Goal: Information Seeking & Learning: Check status

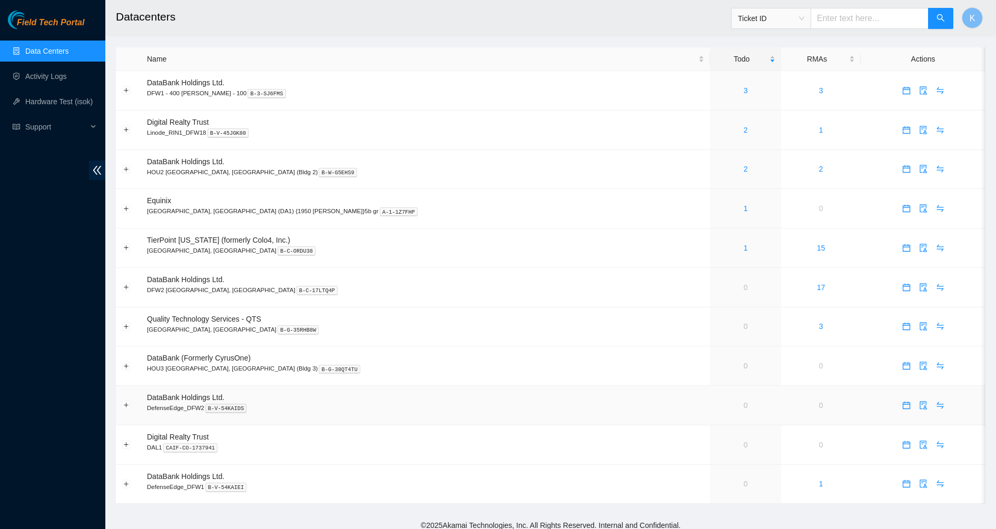
scroll to position [7, 0]
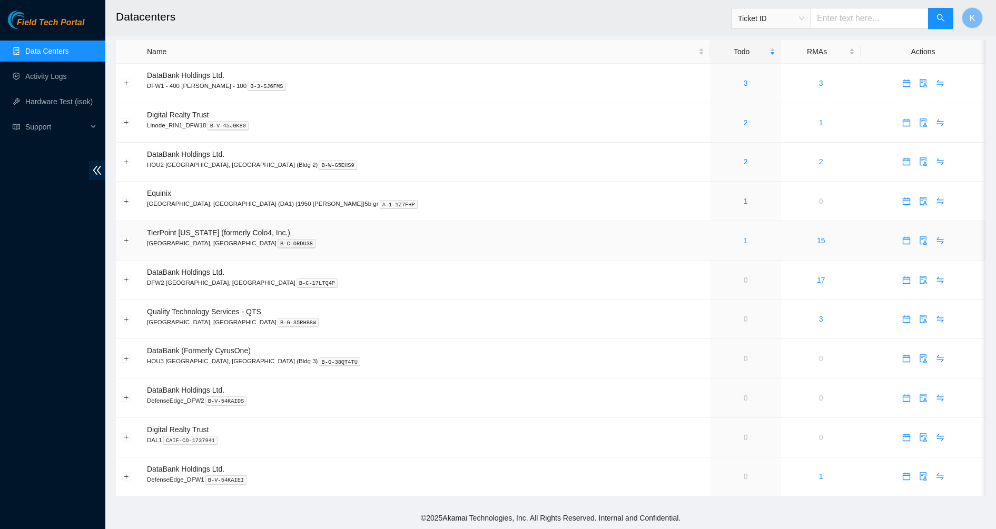
click at [744, 239] on link "1" at bounding box center [746, 240] width 4 height 8
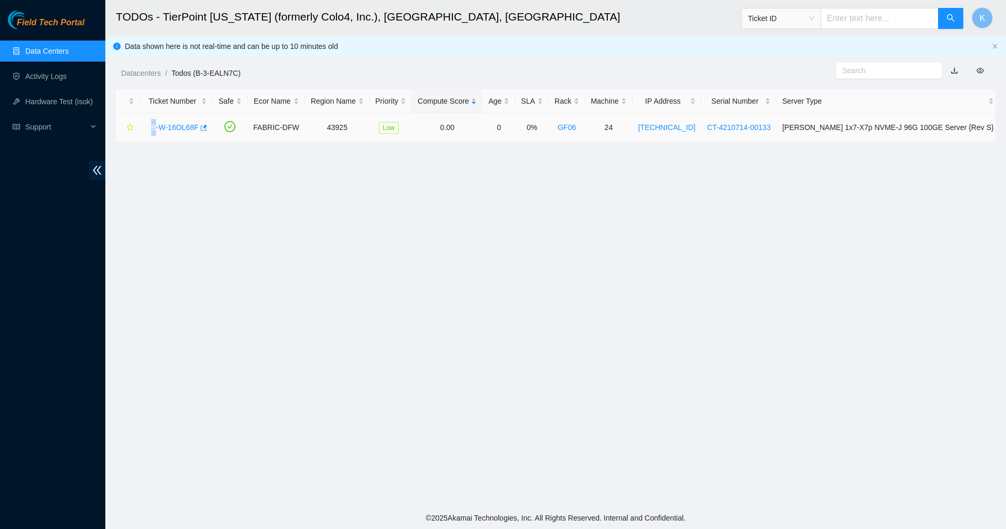
click at [154, 122] on div "B-W-16OL68F" at bounding box center [176, 127] width 61 height 17
click at [190, 131] on link "B-W-16OL68F" at bounding box center [174, 127] width 47 height 8
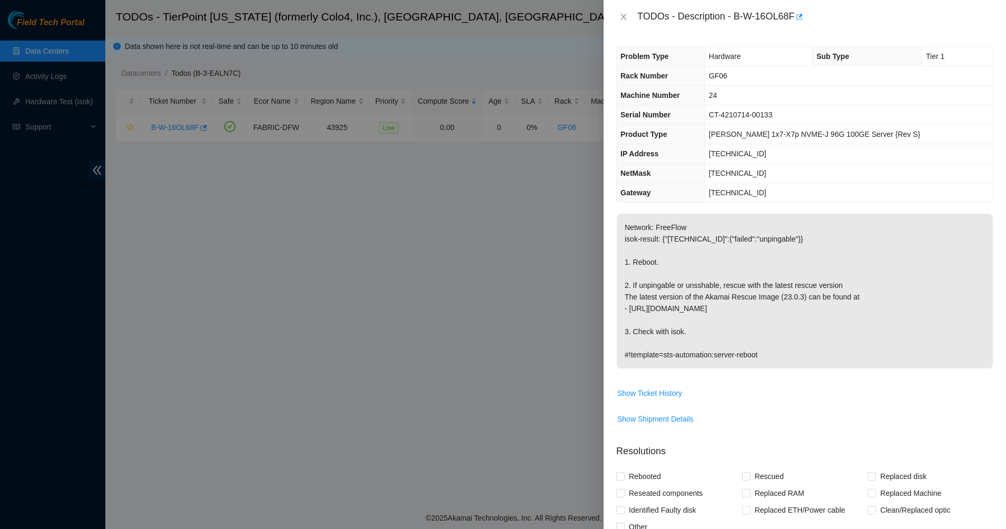
click at [720, 271] on p "Network: FreeFlow isok-result: {"23.200.23.219":{"failed":"unpingable"}} 1. Reb…" at bounding box center [805, 291] width 376 height 155
drag, startPoint x: 687, startPoint y: 254, endPoint x: 746, endPoint y: 355, distance: 116.6
click at [746, 355] on p "Network: FreeFlow isok-result: {"23.200.23.219":{"failed":"unpingable"}} 1. Reb…" at bounding box center [805, 291] width 376 height 155
click at [789, 355] on p "Network: FreeFlow isok-result: {"23.200.23.219":{"failed":"unpingable"}} 1. Reb…" at bounding box center [805, 291] width 376 height 155
drag, startPoint x: 789, startPoint y: 355, endPoint x: 657, endPoint y: 122, distance: 268.3
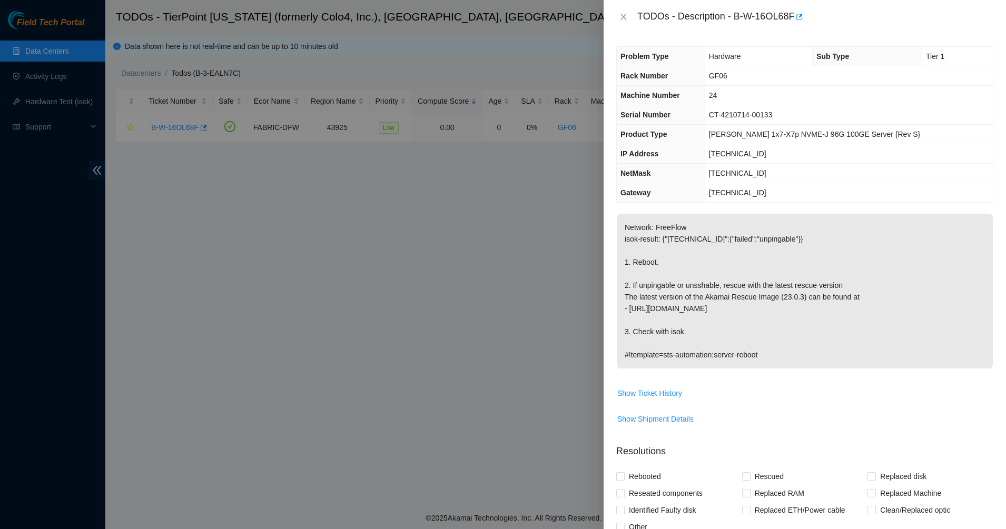
click at [657, 125] on div "Problem Type Hardware Sub Type Tier 1 Rack Number GF06 Machine Number 24 Serial…" at bounding box center [805, 282] width 402 height 496
click at [658, 117] on span "Serial Number" at bounding box center [645, 115] width 50 height 8
click at [627, 14] on icon "close" at bounding box center [623, 17] width 8 height 8
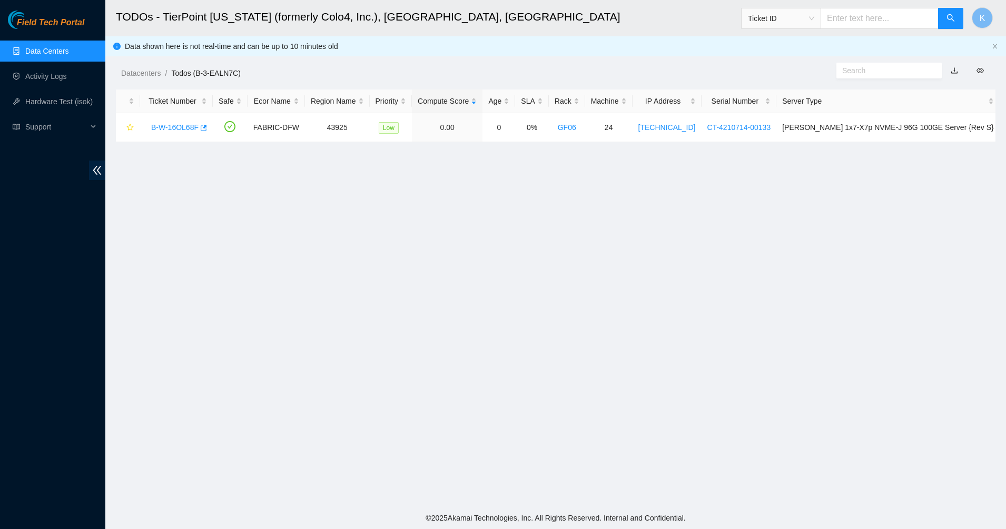
click at [509, 45] on div "Datacenters / Todos (B-3-EALN7C) /" at bounding box center [443, 49] width 676 height 59
click at [67, 47] on link "Data Centers" at bounding box center [46, 51] width 43 height 8
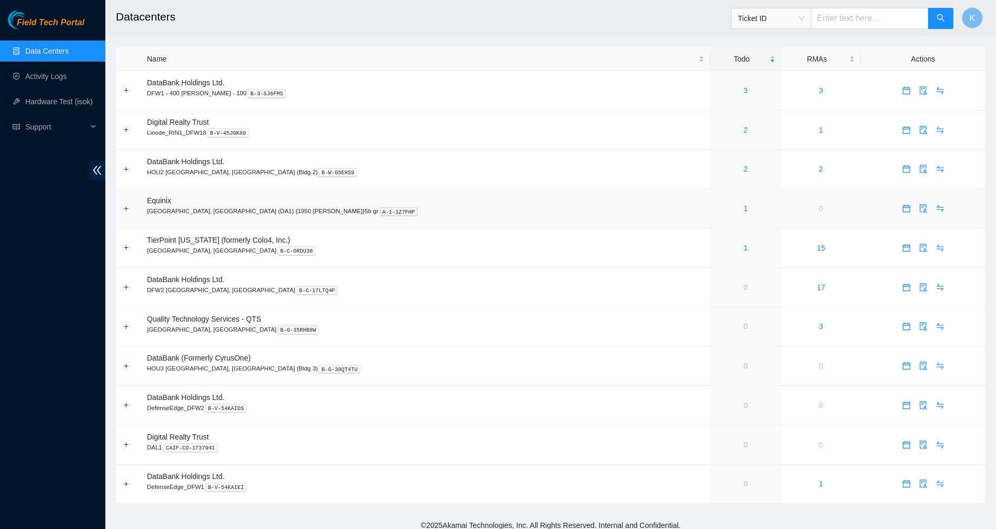
click at [716, 210] on div "1" at bounding box center [746, 209] width 60 height 12
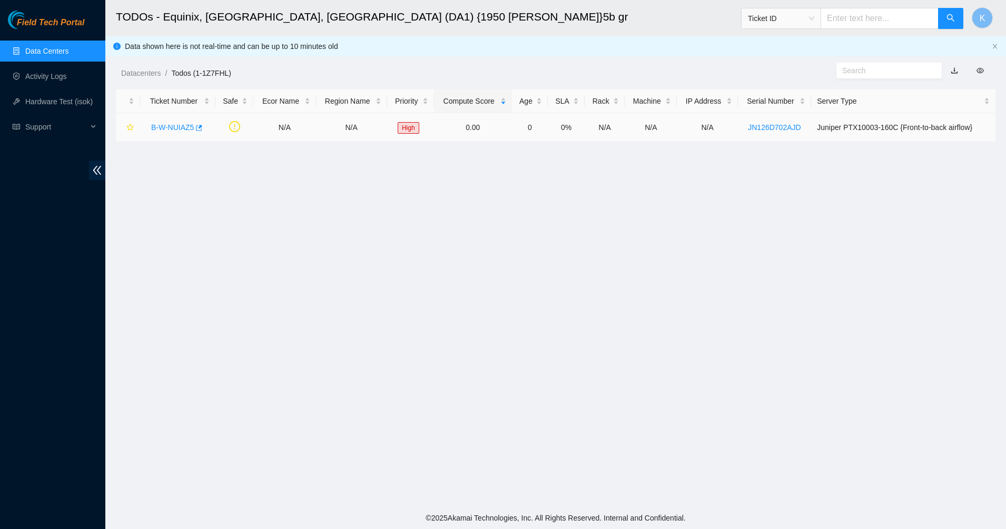
click at [159, 126] on link "B-W-NUIAZ5" at bounding box center [172, 127] width 43 height 8
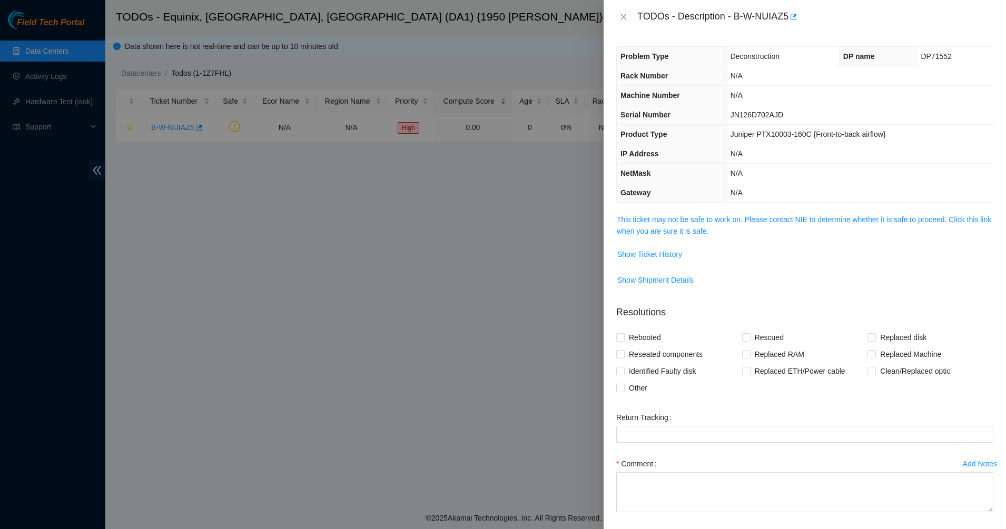
click at [676, 236] on span "This ticket may not be safe to work on. Please contact NIE to determine whether…" at bounding box center [805, 225] width 376 height 23
click at [676, 230] on link "This ticket may not be safe to work on. Please contact NIE to determine whether…" at bounding box center [804, 225] width 374 height 20
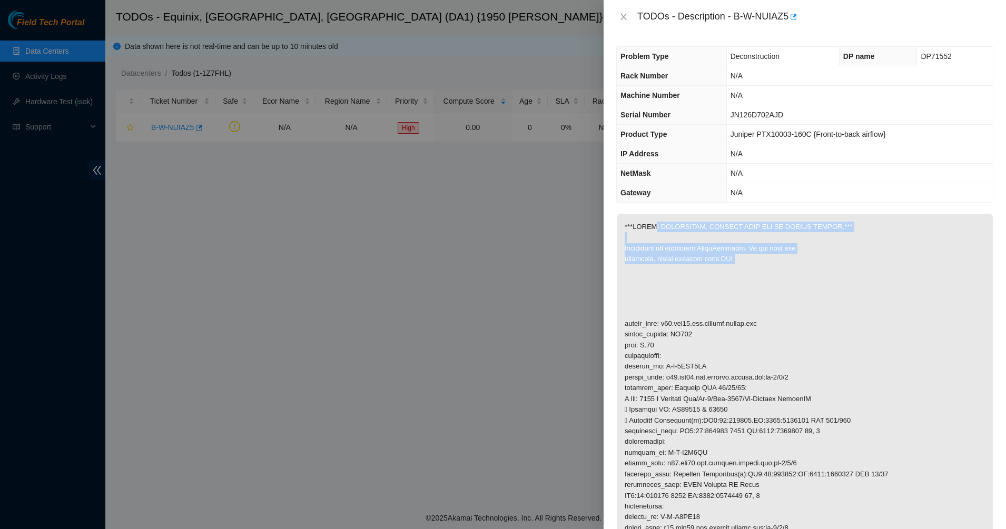
drag, startPoint x: 654, startPoint y: 227, endPoint x: 770, endPoint y: 265, distance: 122.4
click at [770, 265] on p at bounding box center [805, 421] width 376 height 414
drag, startPoint x: 770, startPoint y: 265, endPoint x: 622, endPoint y: 224, distance: 153.6
click at [626, 223] on p at bounding box center [805, 421] width 376 height 414
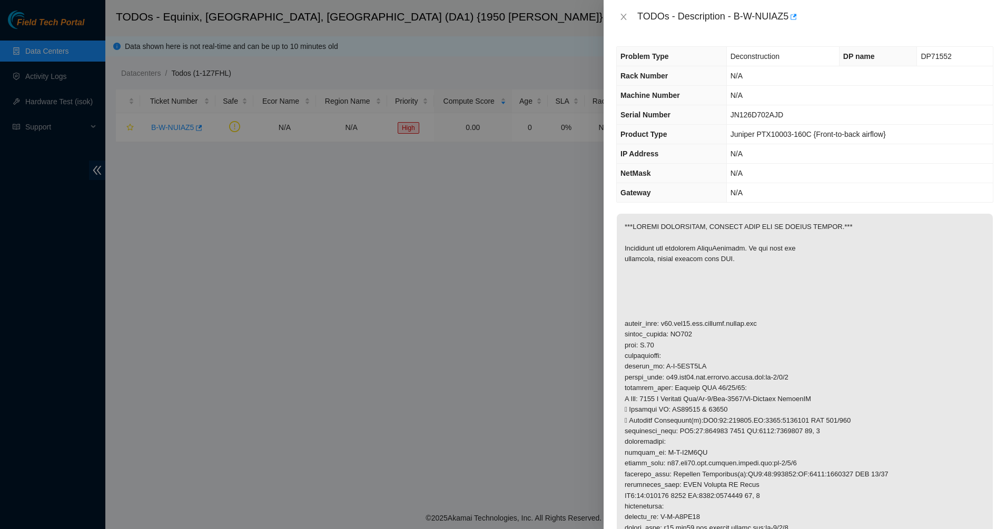
click at [622, 224] on p at bounding box center [805, 421] width 376 height 414
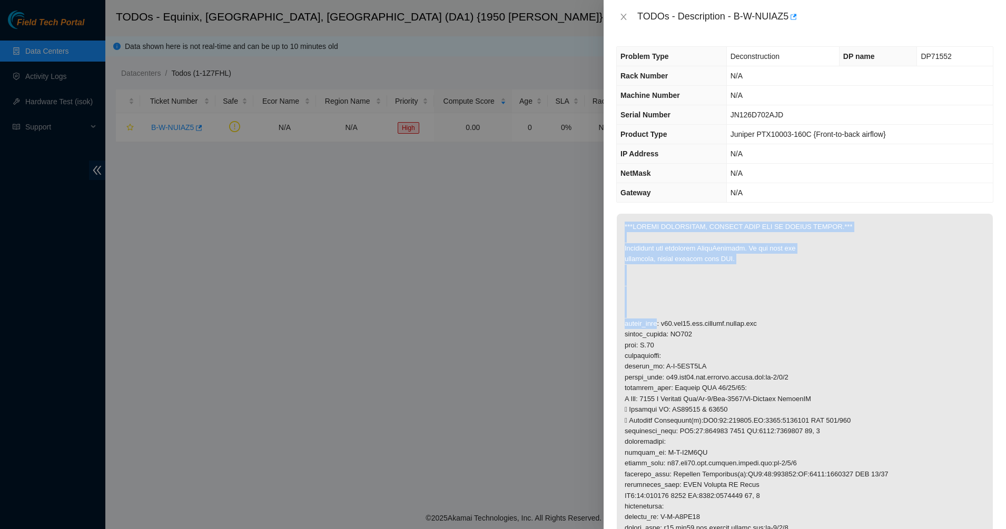
drag, startPoint x: 622, startPoint y: 224, endPoint x: 756, endPoint y: 289, distance: 149.3
click at [756, 289] on p at bounding box center [805, 421] width 376 height 414
drag, startPoint x: 681, startPoint y: 245, endPoint x: 644, endPoint y: 239, distance: 38.0
click at [653, 240] on p at bounding box center [805, 421] width 376 height 414
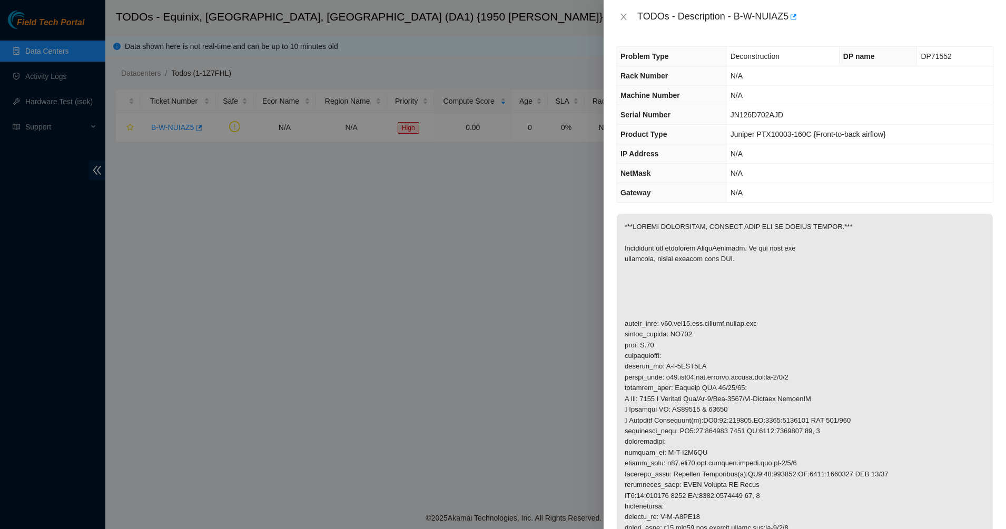
click at [644, 239] on p at bounding box center [805, 421] width 376 height 414
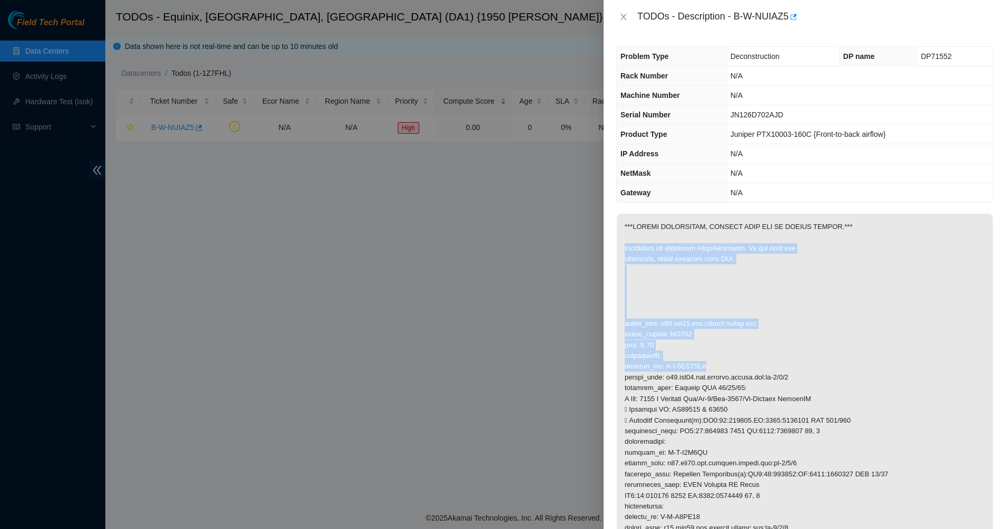
drag, startPoint x: 644, startPoint y: 239, endPoint x: 757, endPoint y: 364, distance: 168.9
click at [757, 364] on p at bounding box center [805, 421] width 376 height 414
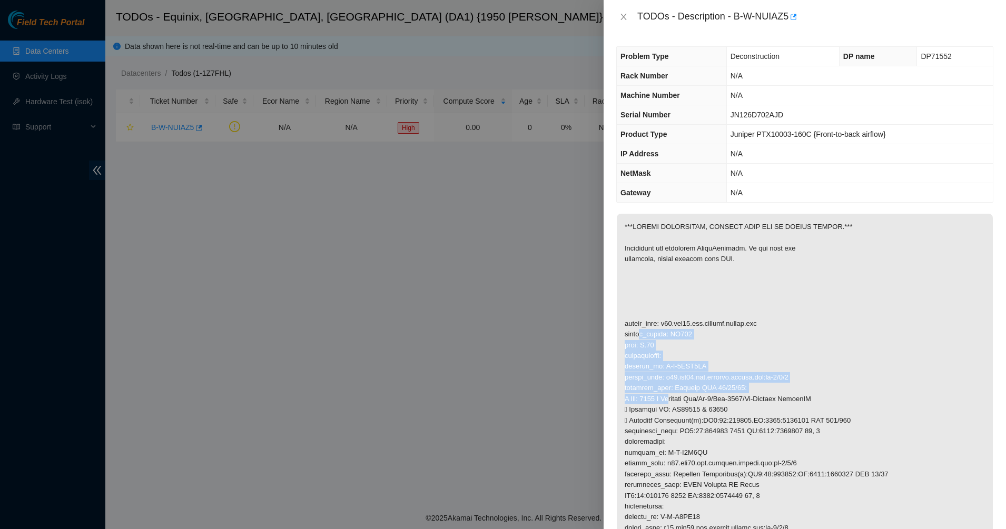
drag, startPoint x: 639, startPoint y: 332, endPoint x: 675, endPoint y: 404, distance: 81.0
click at [675, 404] on p at bounding box center [805, 421] width 376 height 414
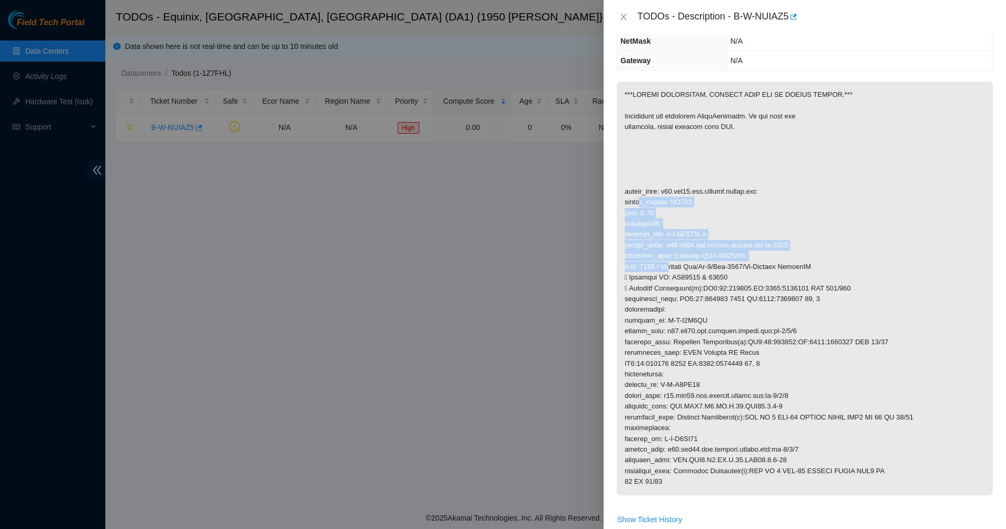
scroll to position [197, 0]
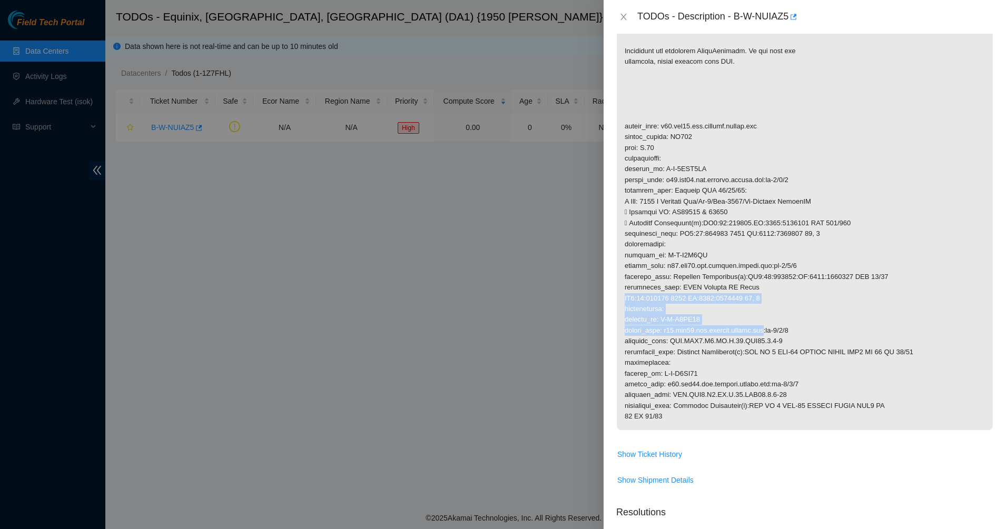
drag, startPoint x: 624, startPoint y: 299, endPoint x: 762, endPoint y: 327, distance: 140.8
click at [762, 327] on p at bounding box center [805, 223] width 376 height 414
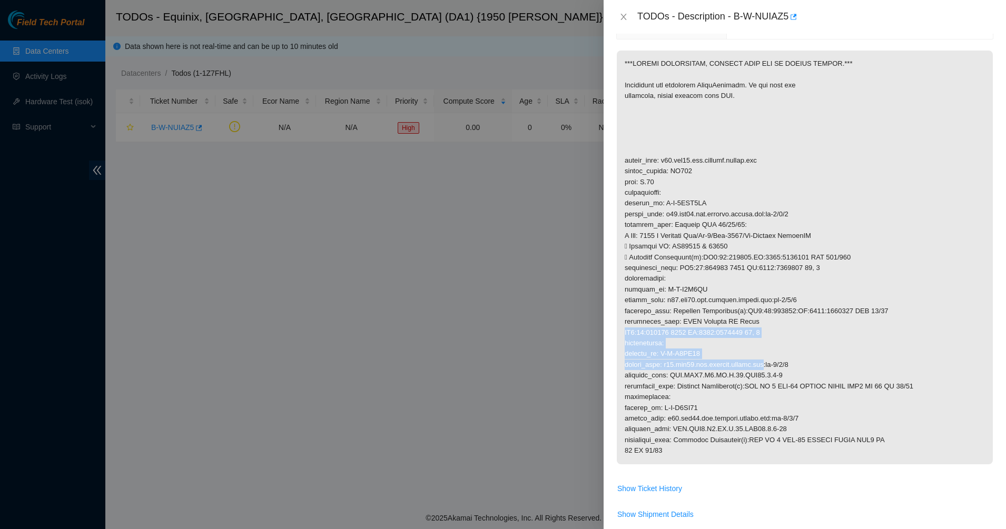
scroll to position [132, 0]
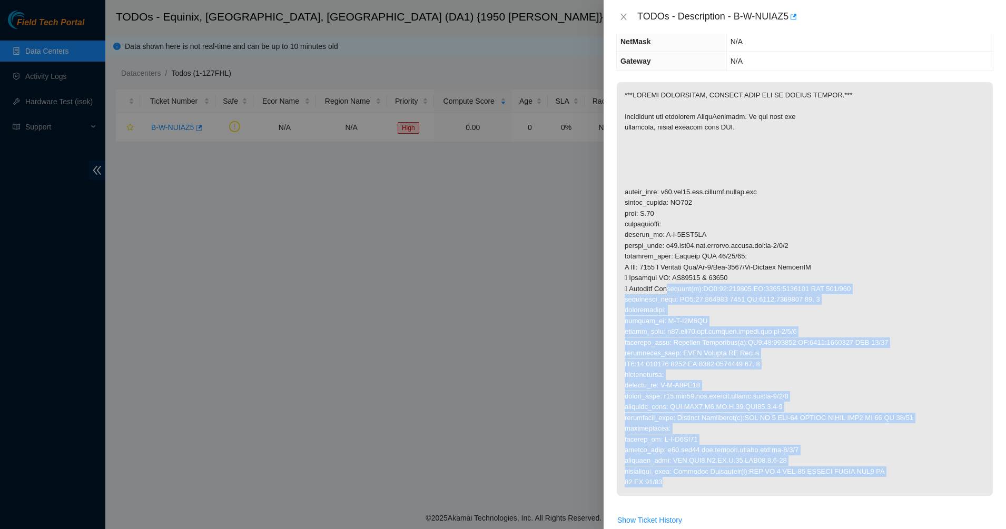
drag, startPoint x: 664, startPoint y: 293, endPoint x: 729, endPoint y: 488, distance: 205.8
click at [729, 488] on p at bounding box center [805, 289] width 376 height 414
click at [691, 423] on p at bounding box center [805, 289] width 376 height 414
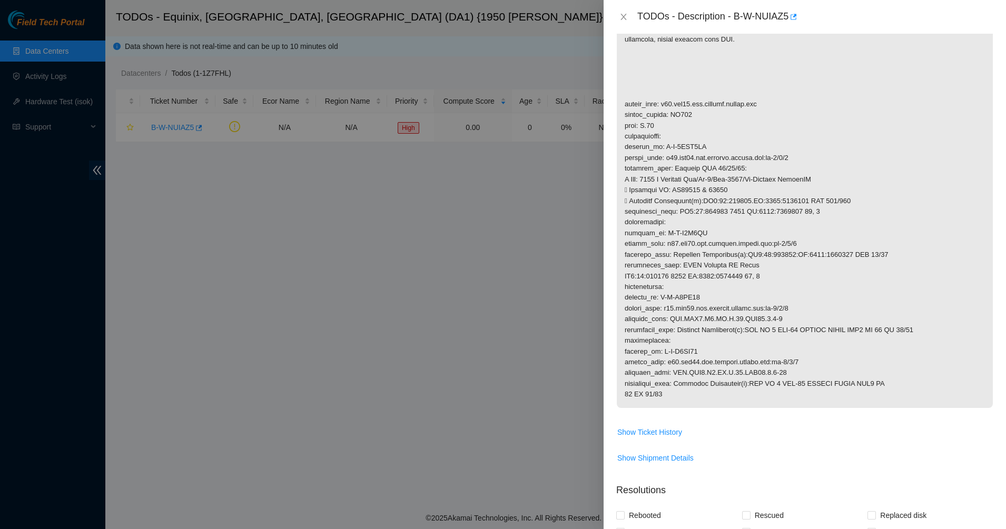
scroll to position [329, 0]
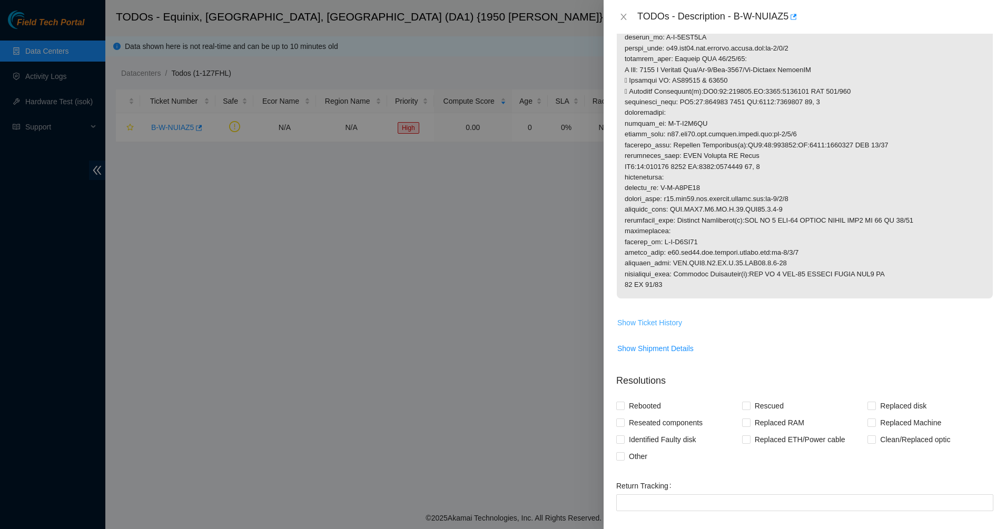
click at [659, 318] on span "Show Ticket History" at bounding box center [649, 323] width 65 height 12
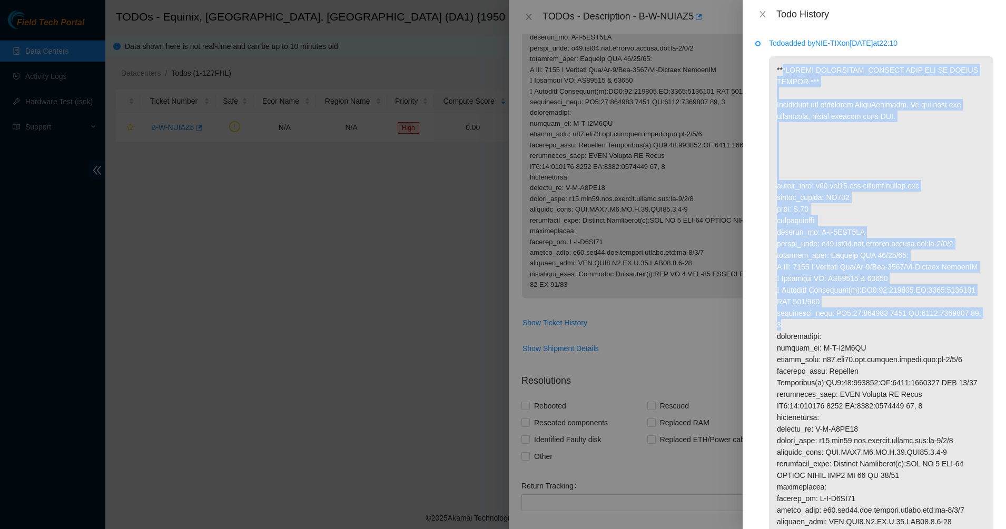
drag, startPoint x: 829, startPoint y: 114, endPoint x: 891, endPoint y: 340, distance: 233.7
click at [891, 340] on p at bounding box center [881, 313] width 224 height 514
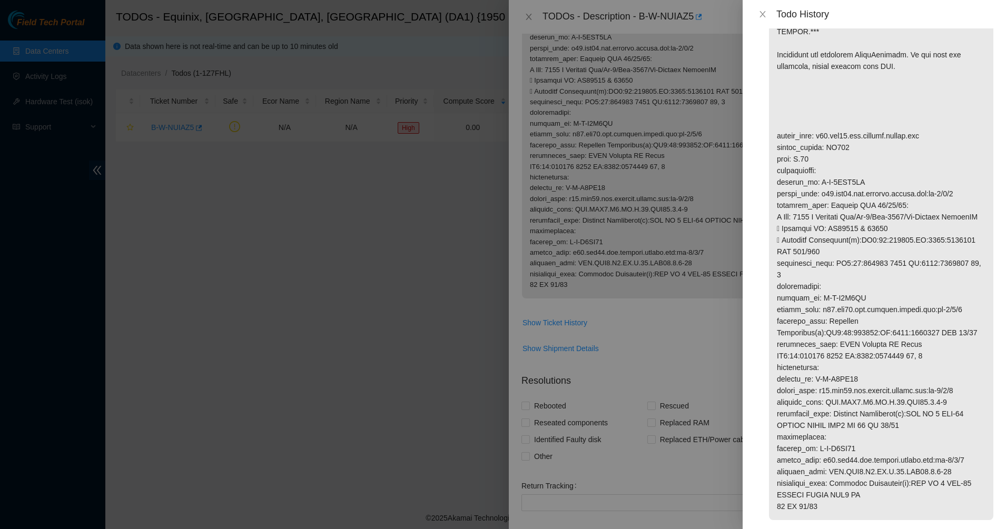
scroll to position [87, 0]
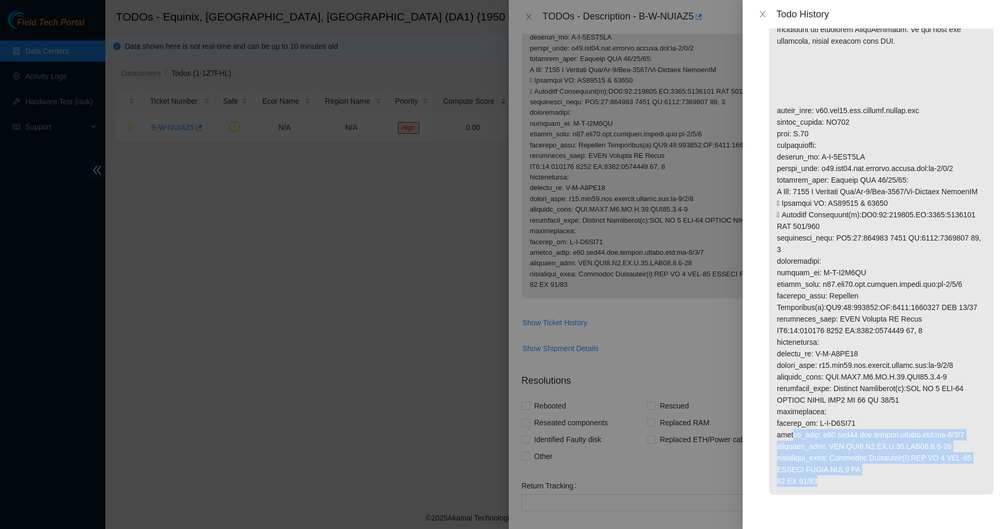
drag, startPoint x: 789, startPoint y: 431, endPoint x: 866, endPoint y: 496, distance: 99.8
click at [866, 496] on li "Todo added by NIE-TIX on 2025-09-24 at 22:10" at bounding box center [874, 241] width 238 height 551
click at [847, 472] on p at bounding box center [881, 238] width 224 height 514
drag, startPoint x: 829, startPoint y: 449, endPoint x: 803, endPoint y: 413, distance: 44.5
click at [803, 414] on p at bounding box center [881, 238] width 224 height 514
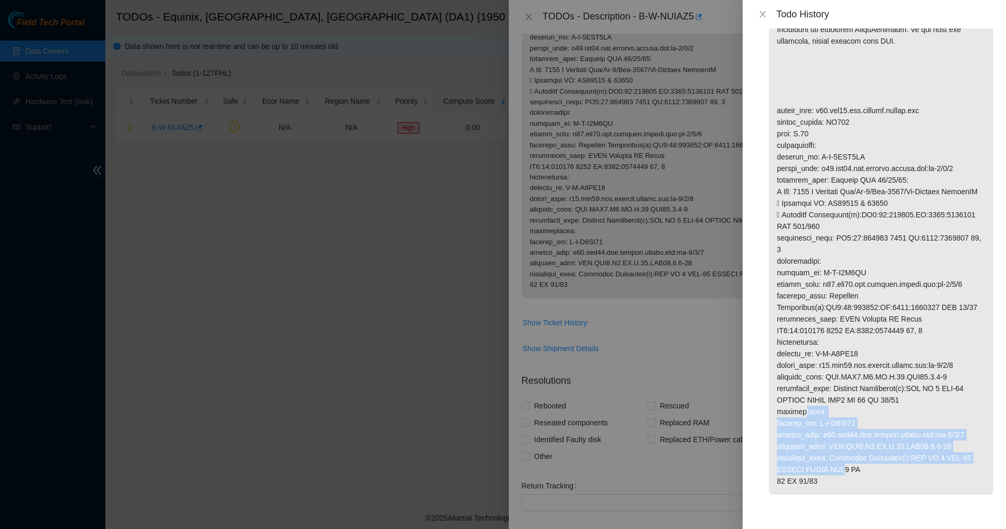
click at [803, 413] on p at bounding box center [881, 238] width 224 height 514
drag, startPoint x: 803, startPoint y: 413, endPoint x: 883, endPoint y: 495, distance: 114.3
click at [883, 495] on li "Todo added by NIE-TIX on 2025-09-24 at 22:10" at bounding box center [874, 241] width 238 height 551
drag, startPoint x: 850, startPoint y: 456, endPoint x: 823, endPoint y: 421, distance: 44.3
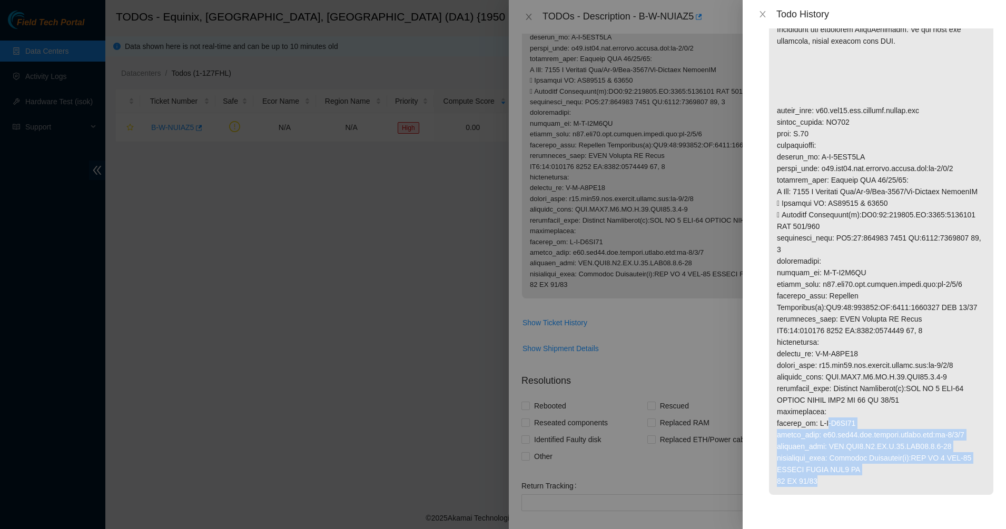
click at [824, 422] on p at bounding box center [881, 238] width 224 height 514
click at [823, 421] on p at bounding box center [881, 238] width 224 height 514
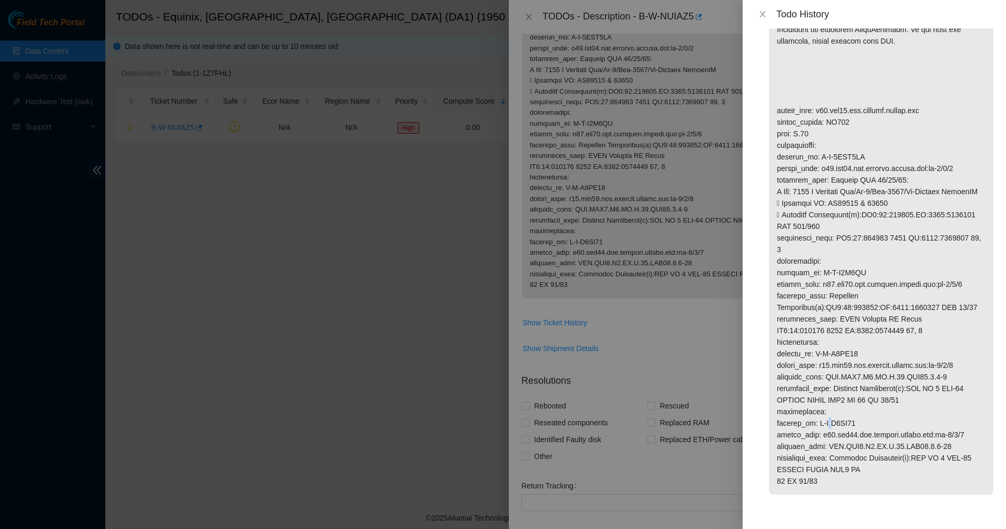
click at [823, 421] on p at bounding box center [881, 238] width 224 height 514
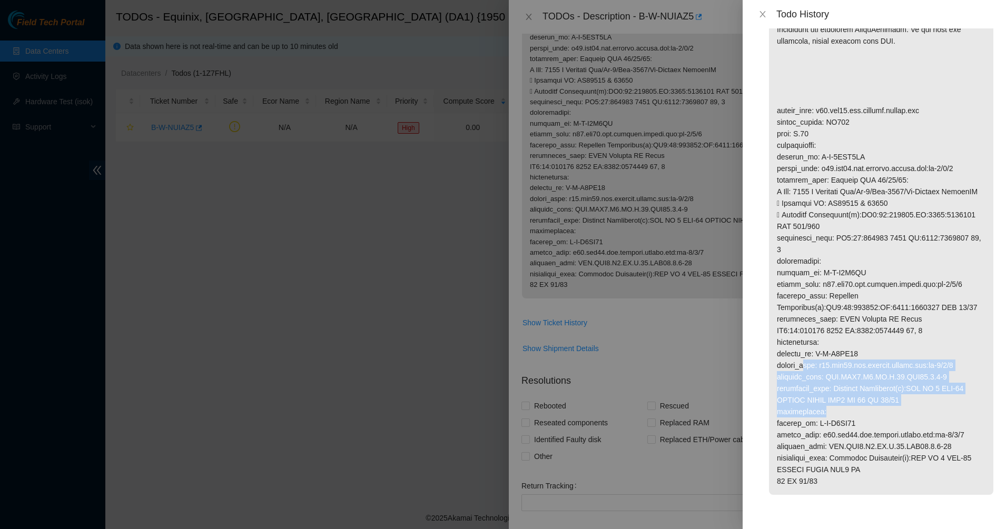
drag, startPoint x: 838, startPoint y: 410, endPoint x: 805, endPoint y: 359, distance: 60.8
click at [806, 361] on p at bounding box center [881, 238] width 224 height 514
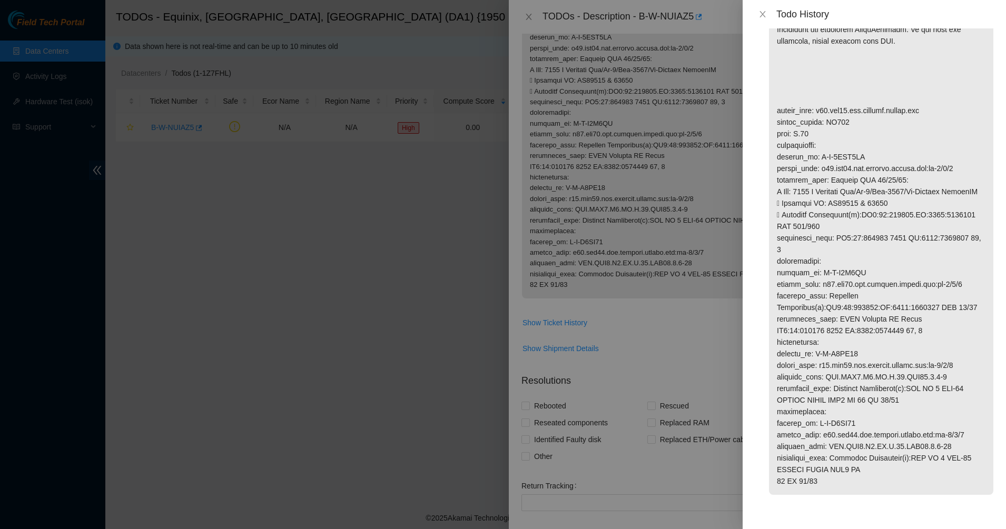
click at [805, 359] on p at bounding box center [881, 238] width 224 height 514
drag, startPoint x: 796, startPoint y: 340, endPoint x: 783, endPoint y: 317, distance: 26.9
click at [783, 317] on p at bounding box center [881, 238] width 224 height 514
drag, startPoint x: 783, startPoint y: 317, endPoint x: 868, endPoint y: 365, distance: 98.3
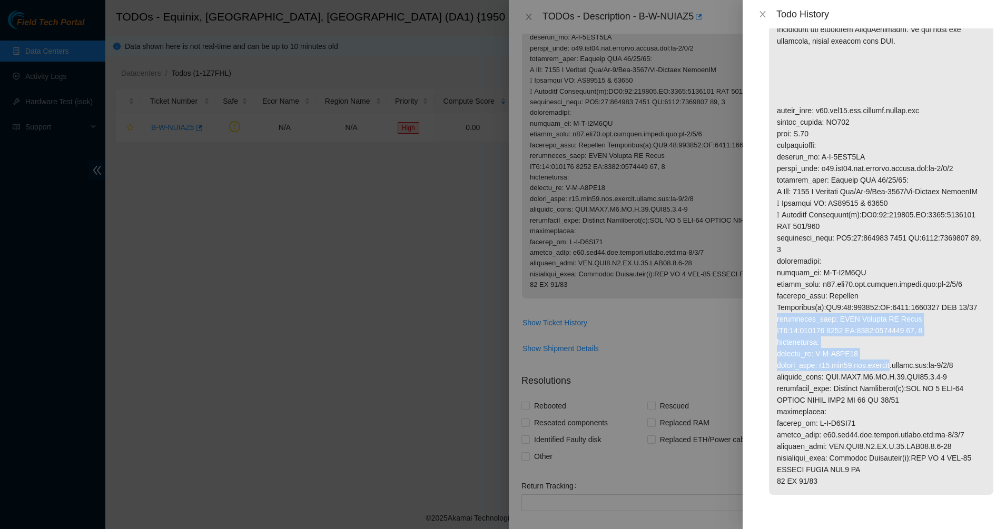
click at [868, 365] on p at bounding box center [881, 238] width 224 height 514
drag, startPoint x: 868, startPoint y: 365, endPoint x: 826, endPoint y: 324, distance: 58.9
click at [826, 324] on p at bounding box center [881, 238] width 224 height 514
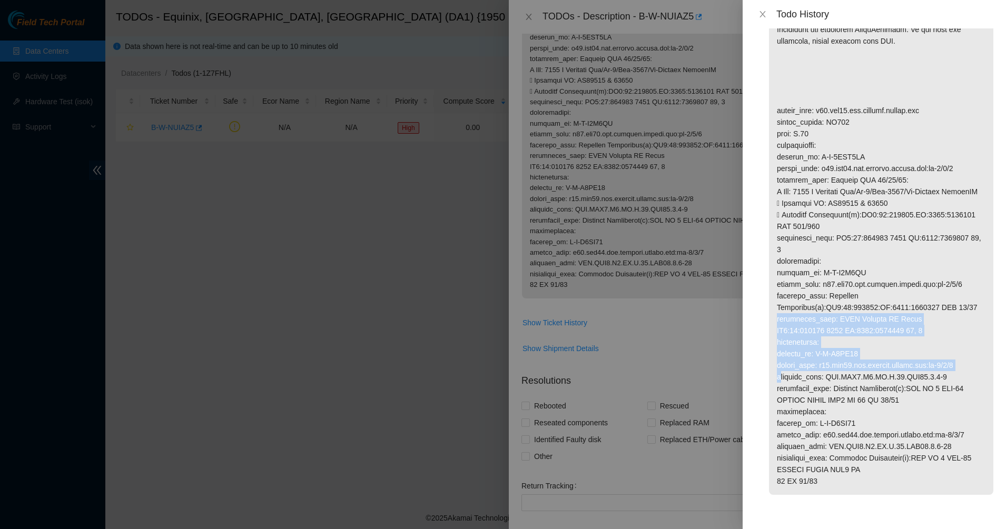
click at [826, 324] on p at bounding box center [881, 238] width 224 height 514
drag, startPoint x: 826, startPoint y: 324, endPoint x: 896, endPoint y: 368, distance: 82.7
click at [896, 368] on p at bounding box center [881, 238] width 224 height 514
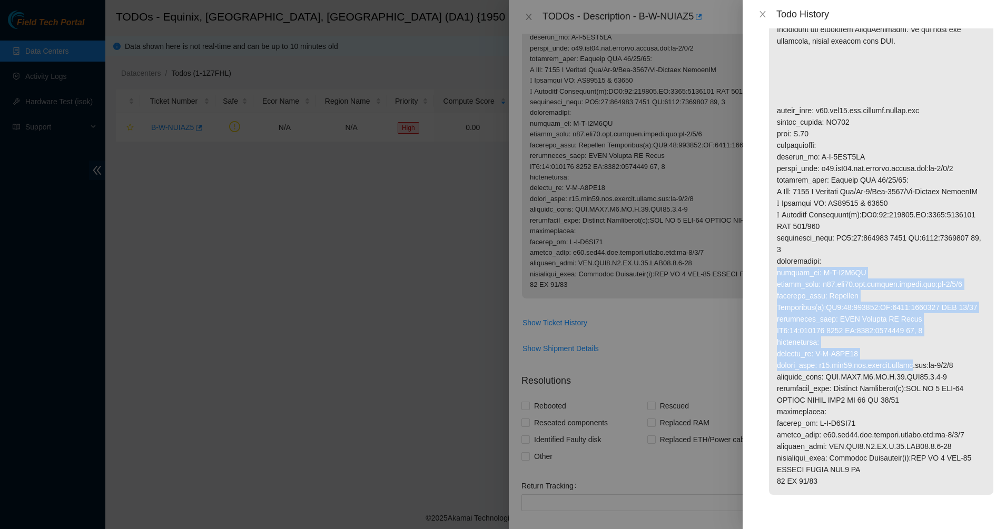
drag, startPoint x: 896, startPoint y: 368, endPoint x: 820, endPoint y: 252, distance: 138.8
click at [822, 254] on p at bounding box center [881, 238] width 224 height 514
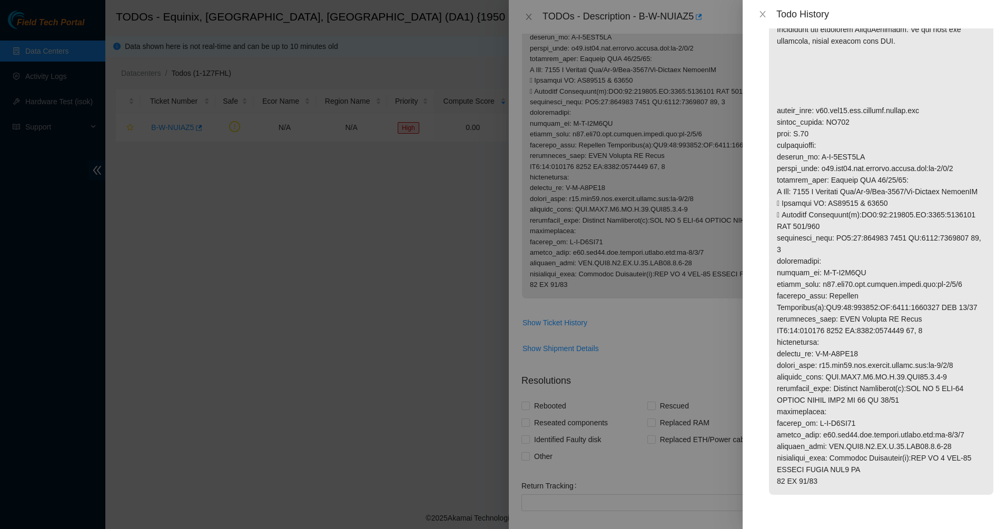
click at [817, 248] on p at bounding box center [881, 238] width 224 height 514
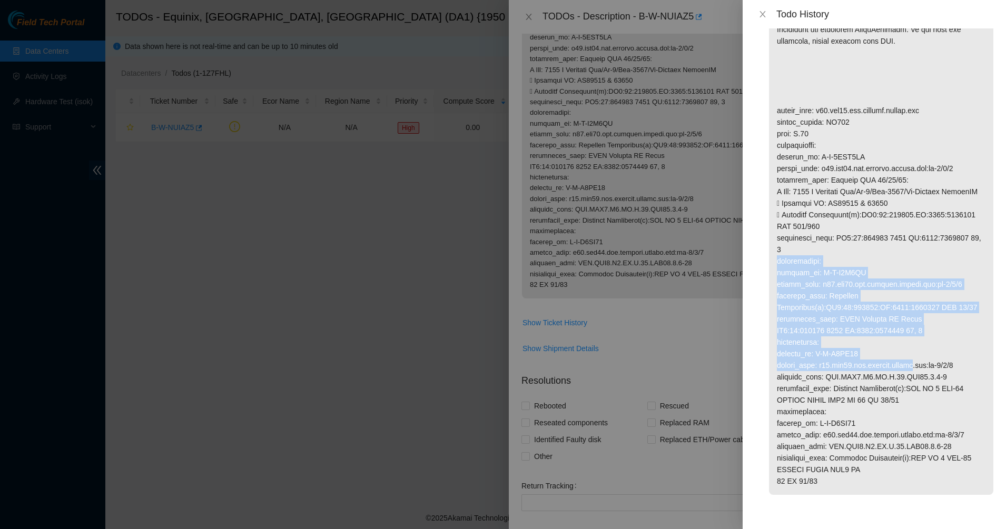
drag, startPoint x: 817, startPoint y: 248, endPoint x: 897, endPoint y: 362, distance: 138.8
click at [897, 362] on p at bounding box center [881, 238] width 224 height 514
drag, startPoint x: 897, startPoint y: 362, endPoint x: 849, endPoint y: 296, distance: 80.7
click at [850, 298] on p at bounding box center [881, 238] width 224 height 514
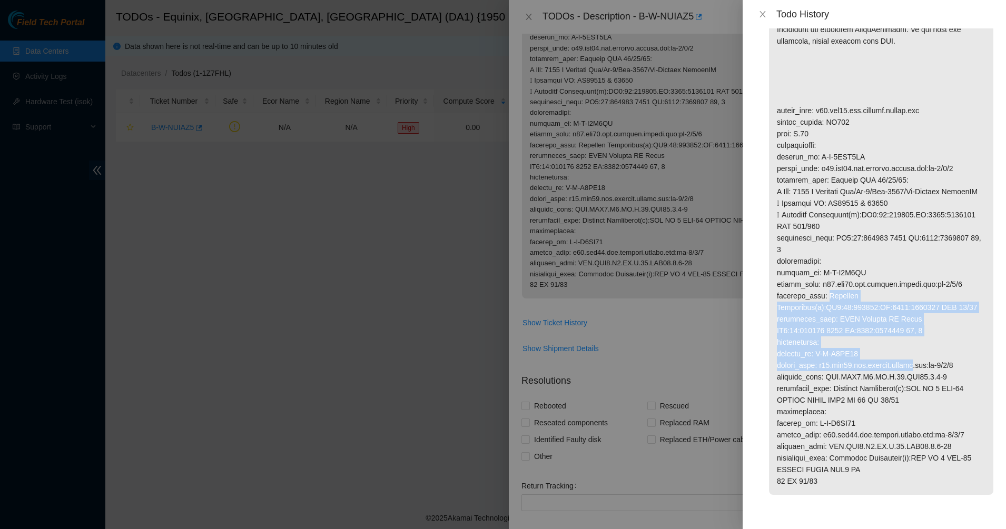
click at [849, 296] on p at bounding box center [881, 238] width 224 height 514
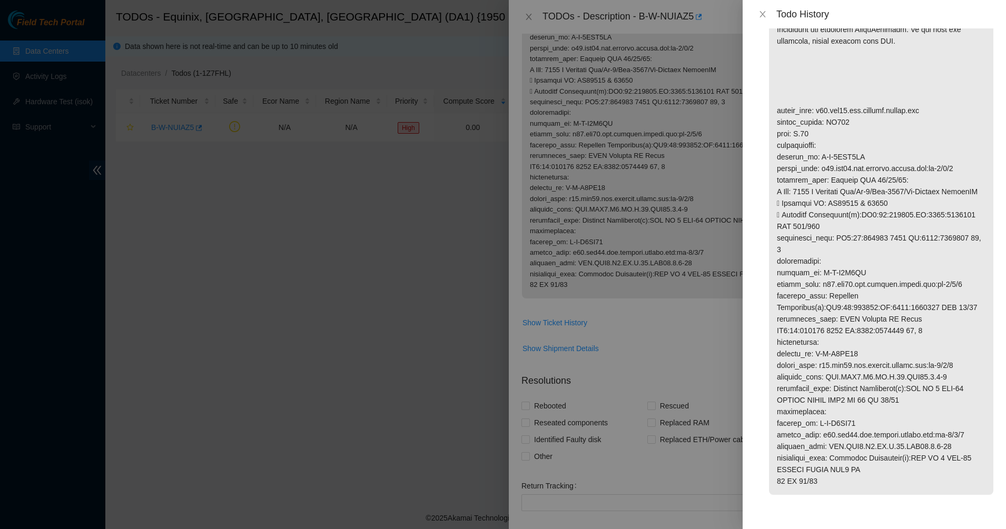
click at [849, 295] on p at bounding box center [881, 238] width 224 height 514
click at [849, 256] on p at bounding box center [881, 238] width 224 height 514
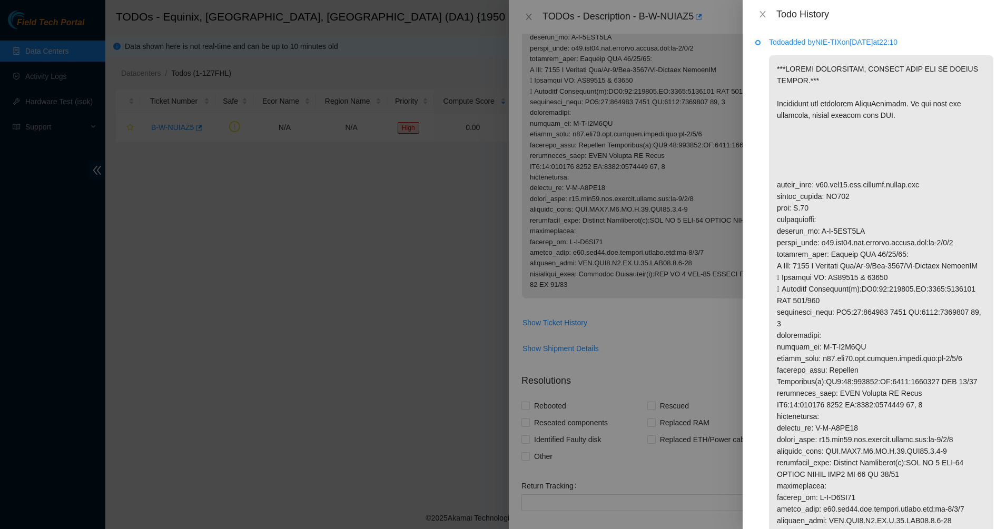
scroll to position [0, 0]
drag, startPoint x: 843, startPoint y: 87, endPoint x: 852, endPoint y: 129, distance: 42.6
click at [852, 129] on p at bounding box center [881, 313] width 224 height 514
drag, startPoint x: 886, startPoint y: 125, endPoint x: 826, endPoint y: 107, distance: 62.6
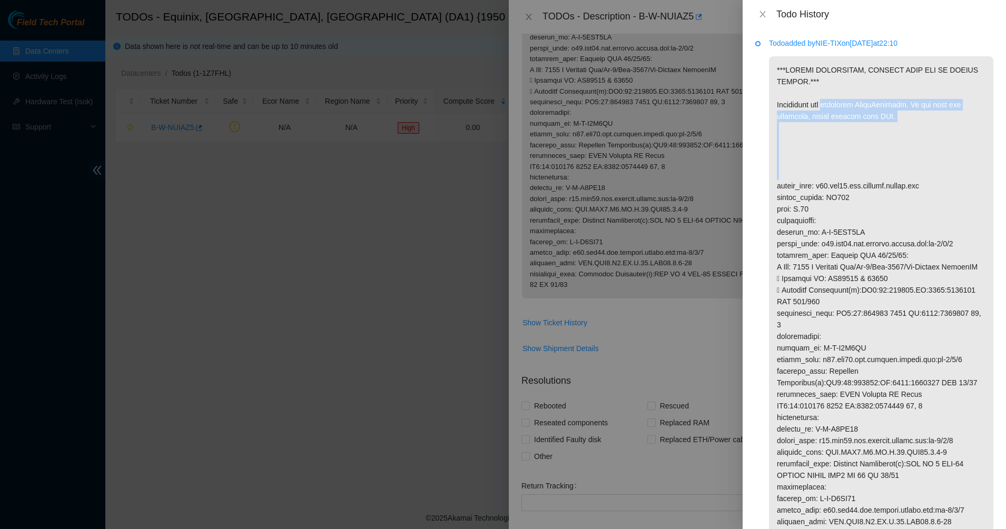
click at [827, 107] on p at bounding box center [881, 313] width 224 height 514
click at [826, 107] on p at bounding box center [881, 313] width 224 height 514
drag, startPoint x: 813, startPoint y: 107, endPoint x: 901, endPoint y: 125, distance: 90.3
click at [901, 125] on p at bounding box center [881, 313] width 224 height 514
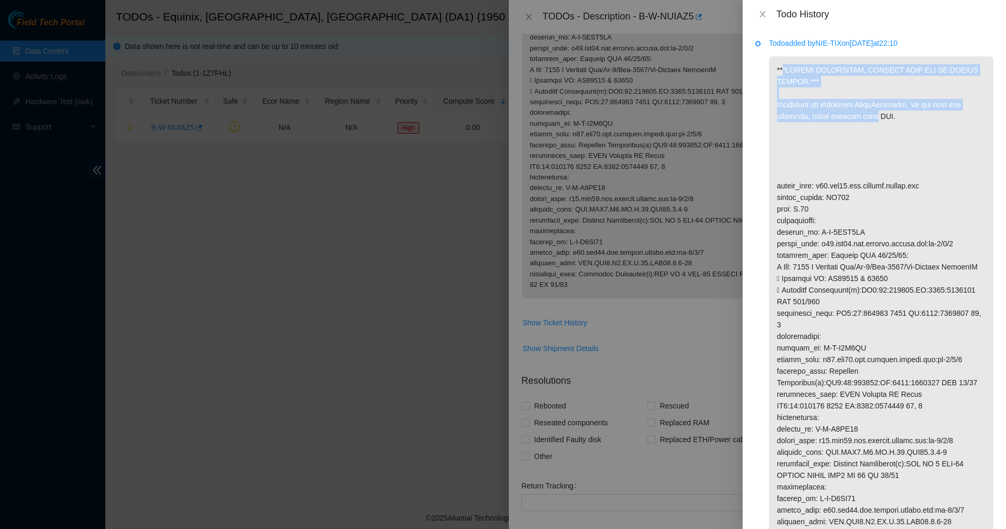
drag, startPoint x: 835, startPoint y: 111, endPoint x: 780, endPoint y: 68, distance: 69.4
click at [783, 73] on p at bounding box center [881, 313] width 224 height 514
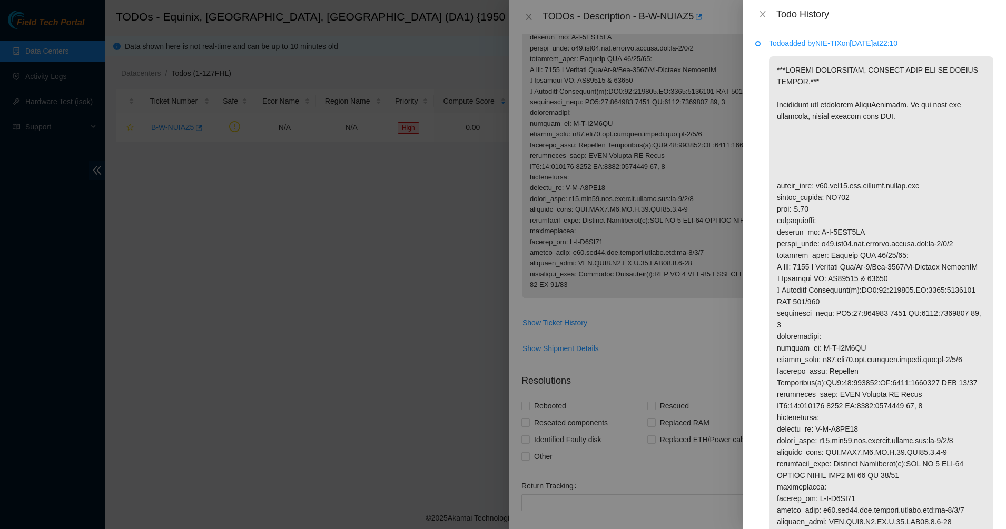
click at [776, 60] on p at bounding box center [881, 313] width 224 height 514
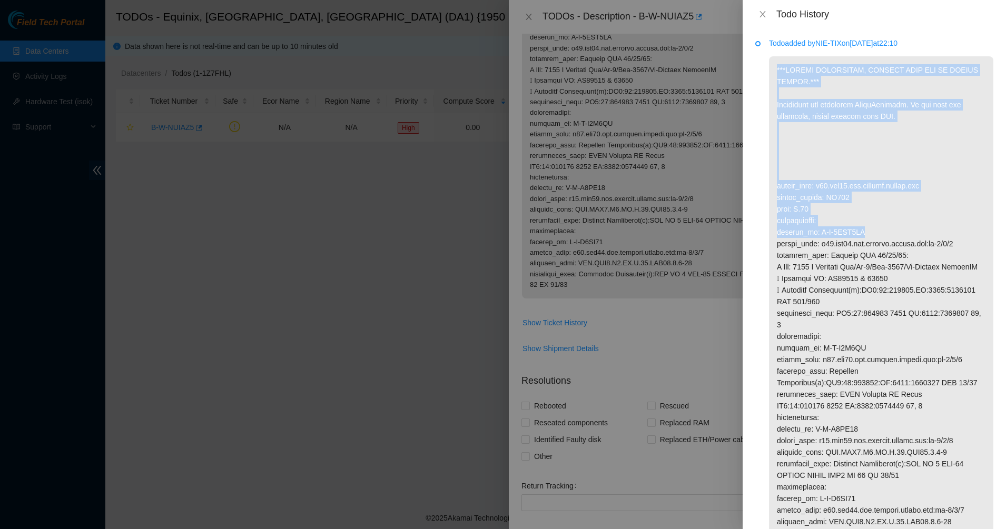
drag, startPoint x: 802, startPoint y: 107, endPoint x: 899, endPoint y: 233, distance: 159.2
click at [899, 232] on p at bounding box center [881, 313] width 224 height 514
click at [899, 233] on p at bounding box center [881, 313] width 224 height 514
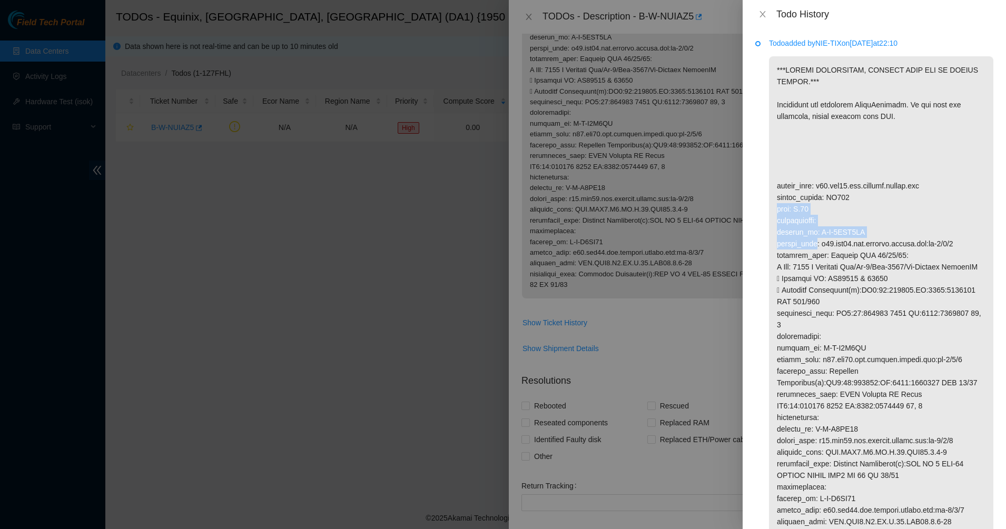
drag, startPoint x: 901, startPoint y: 234, endPoint x: 829, endPoint y: 180, distance: 89.4
click at [833, 182] on p at bounding box center [881, 313] width 224 height 514
click at [785, 157] on p at bounding box center [881, 313] width 224 height 514
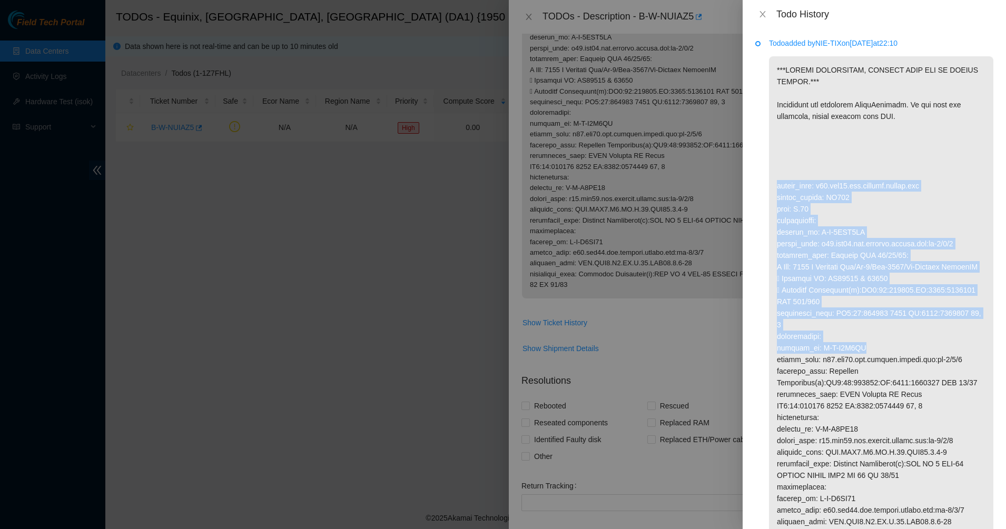
drag, startPoint x: 789, startPoint y: 163, endPoint x: 934, endPoint y: 357, distance: 241.5
click at [934, 357] on p at bounding box center [881, 313] width 224 height 514
drag, startPoint x: 934, startPoint y: 357, endPoint x: 790, endPoint y: 133, distance: 265.9
click at [792, 139] on p at bounding box center [881, 313] width 224 height 514
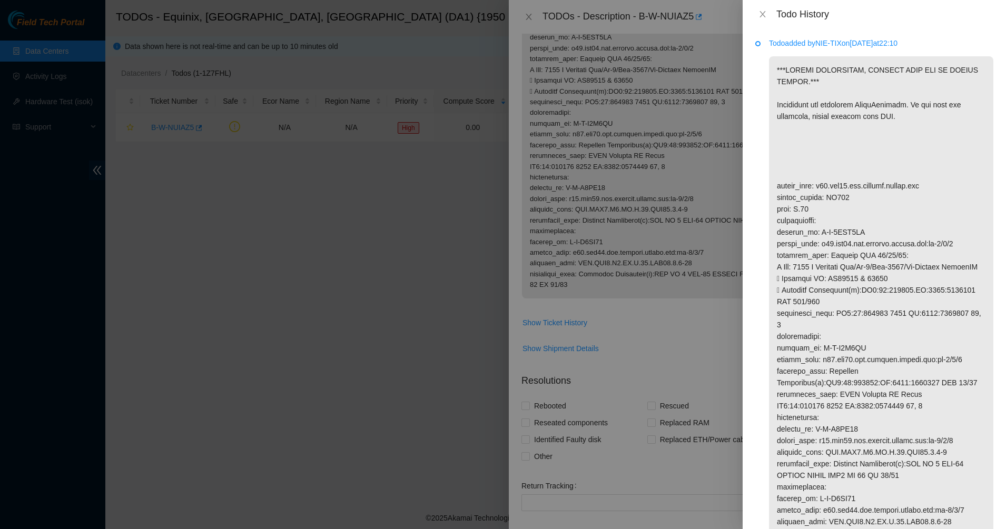
click at [787, 124] on p at bounding box center [881, 313] width 224 height 514
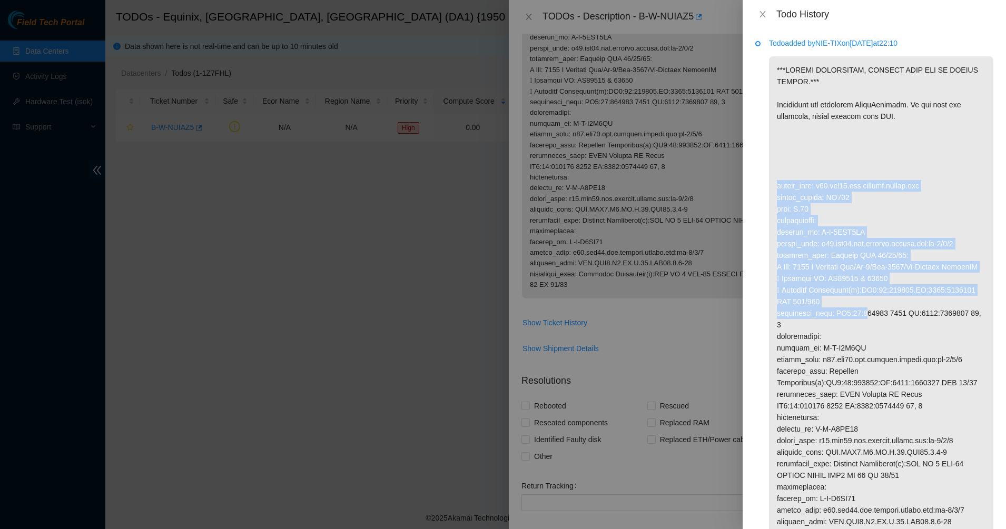
drag, startPoint x: 792, startPoint y: 142, endPoint x: 867, endPoint y: 321, distance: 194.0
click at [867, 321] on p at bounding box center [881, 313] width 224 height 514
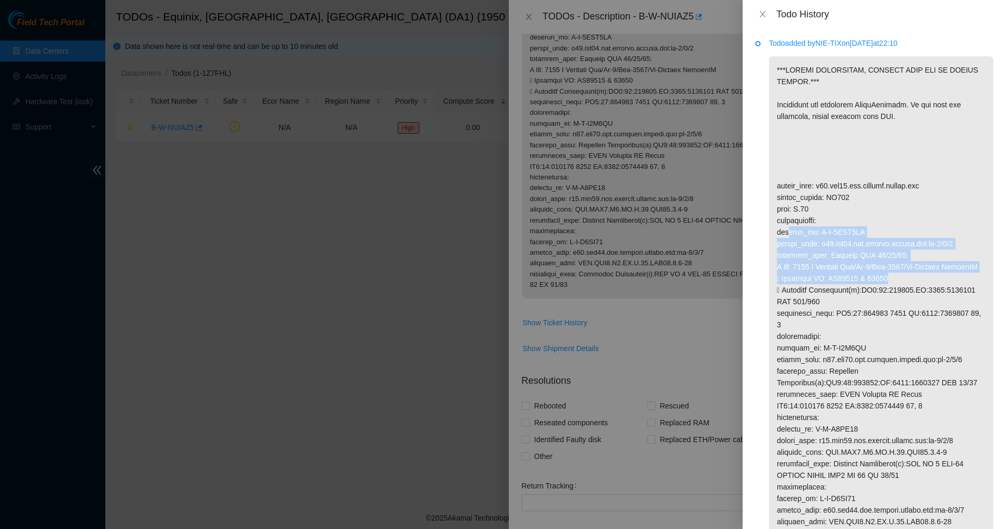
drag, startPoint x: 784, startPoint y: 233, endPoint x: 894, endPoint y: 293, distance: 125.4
click at [894, 293] on p at bounding box center [881, 313] width 224 height 514
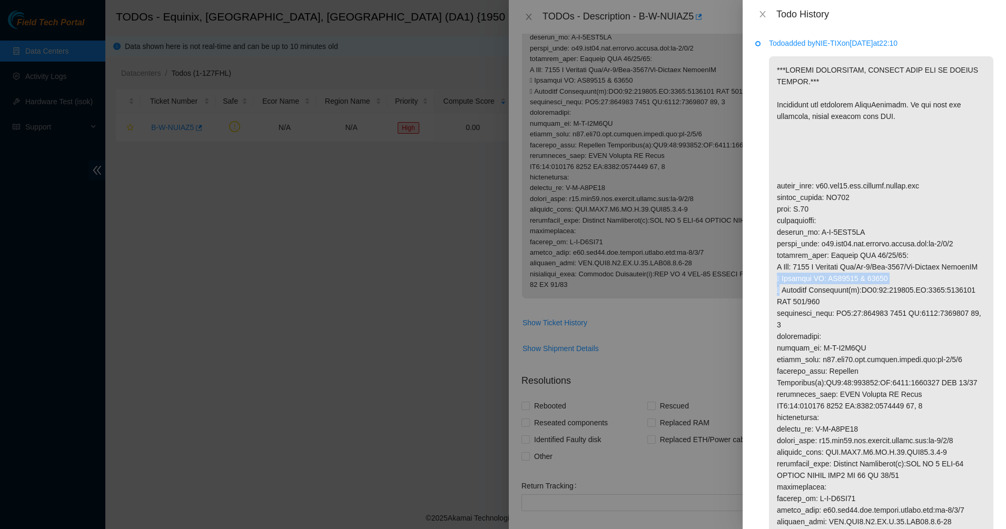
drag, startPoint x: 894, startPoint y: 293, endPoint x: 760, endPoint y: 291, distance: 133.8
click at [760, 291] on li "Todo added by NIE-TIX on 2025-09-24 at 22:10" at bounding box center [874, 316] width 238 height 551
click at [782, 295] on p at bounding box center [881, 313] width 224 height 514
click at [788, 299] on p at bounding box center [881, 313] width 224 height 514
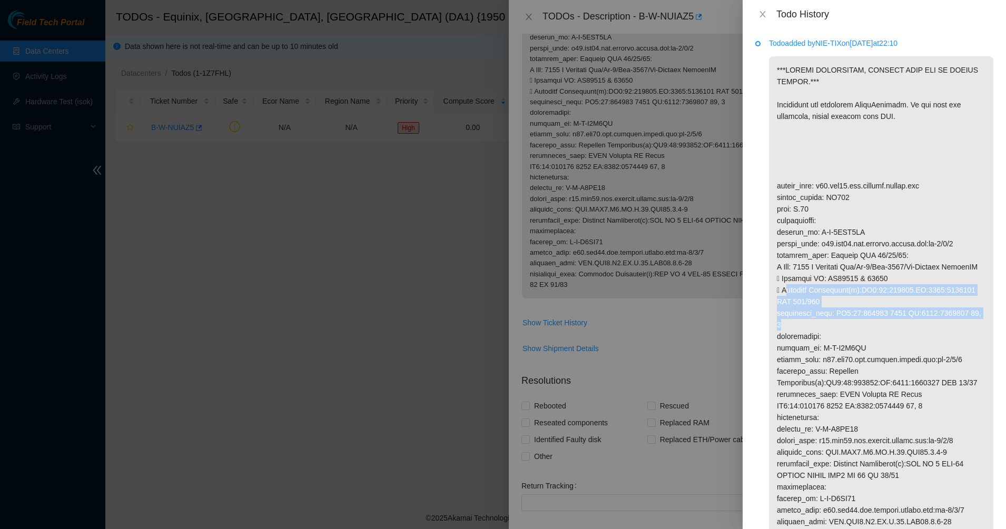
drag, startPoint x: 787, startPoint y: 299, endPoint x: 859, endPoint y: 335, distance: 80.5
click at [859, 335] on p at bounding box center [881, 313] width 224 height 514
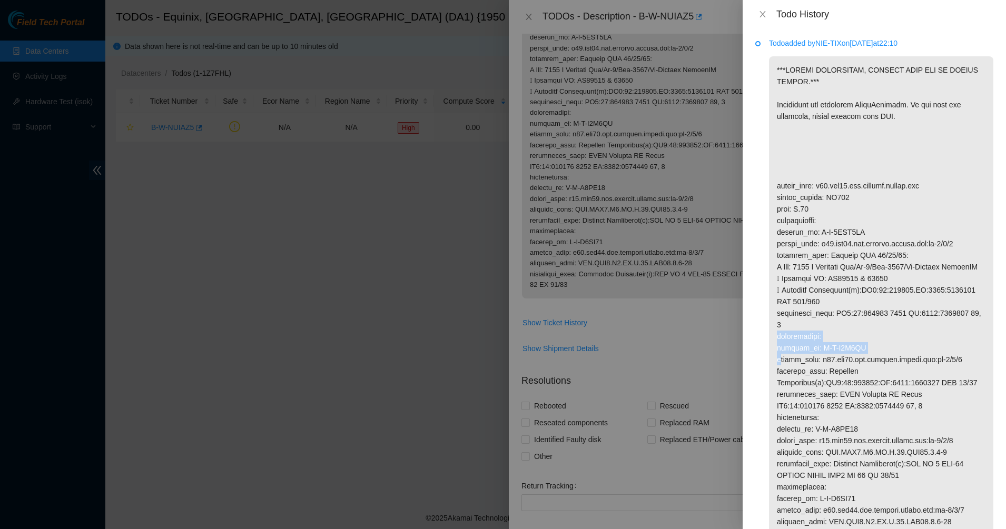
drag, startPoint x: 859, startPoint y: 335, endPoint x: 859, endPoint y: 357, distance: 21.6
click at [859, 357] on p at bounding box center [881, 313] width 224 height 514
drag, startPoint x: 859, startPoint y: 357, endPoint x: 832, endPoint y: 329, distance: 38.4
click at [832, 329] on p at bounding box center [881, 313] width 224 height 514
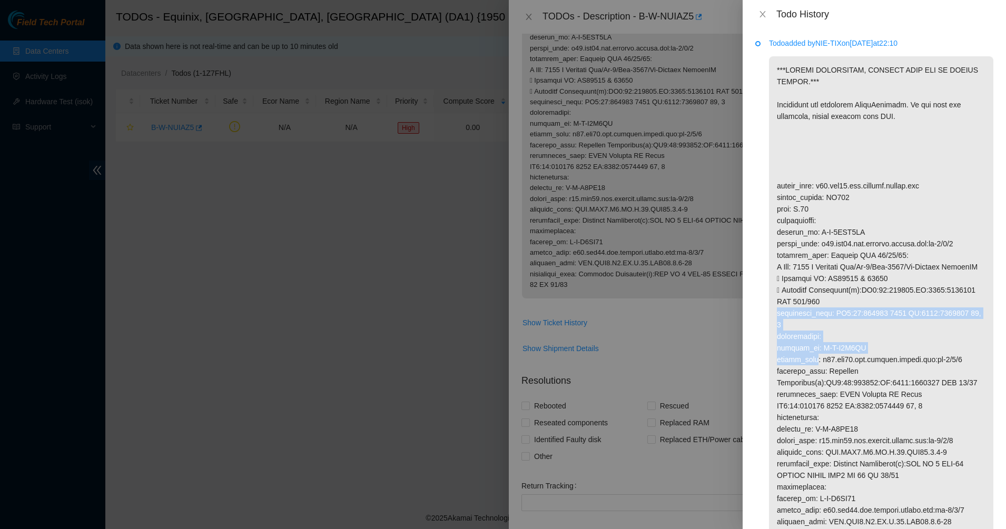
click at [832, 328] on p at bounding box center [881, 313] width 224 height 514
click at [857, 325] on p at bounding box center [881, 313] width 224 height 514
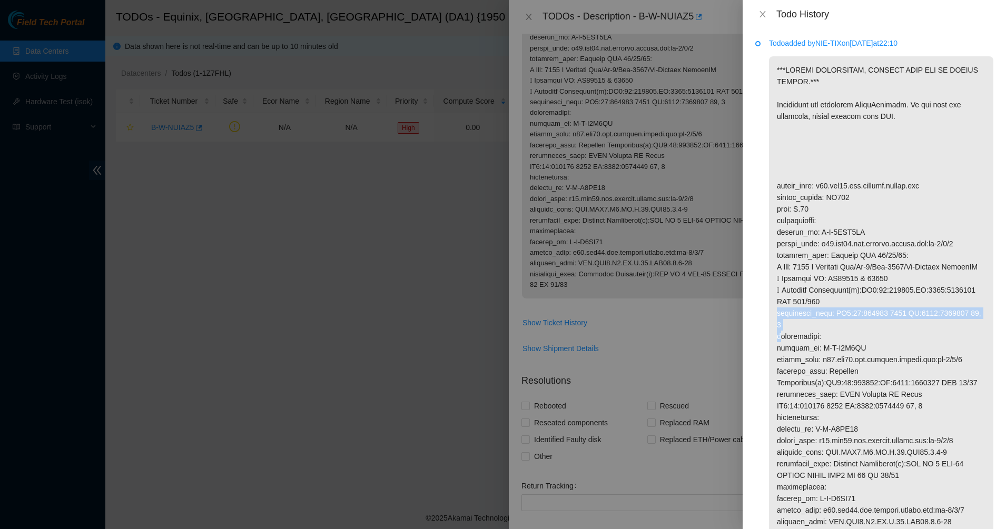
click at [857, 325] on p at bounding box center [881, 313] width 224 height 514
click at [882, 326] on p at bounding box center [881, 313] width 224 height 514
click at [863, 330] on p at bounding box center [881, 313] width 224 height 514
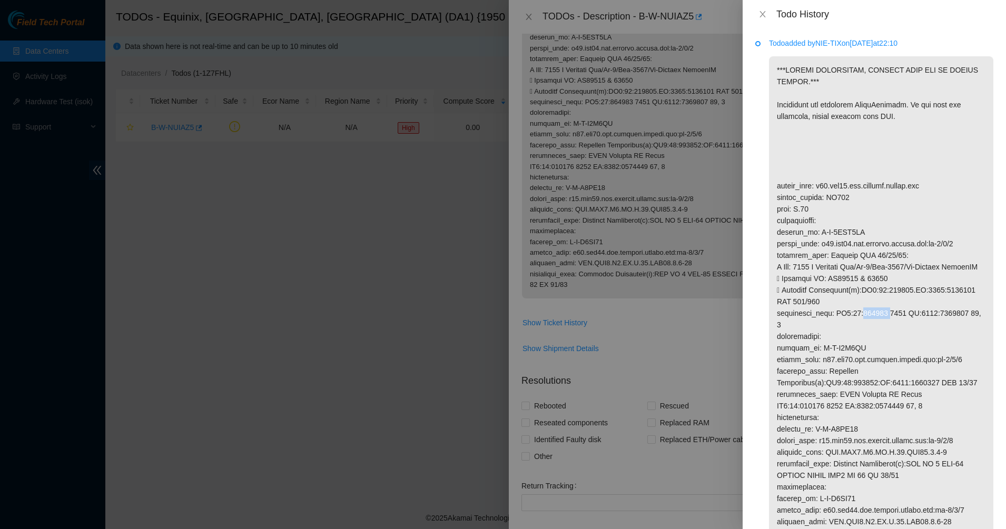
click at [863, 330] on p at bounding box center [881, 313] width 224 height 514
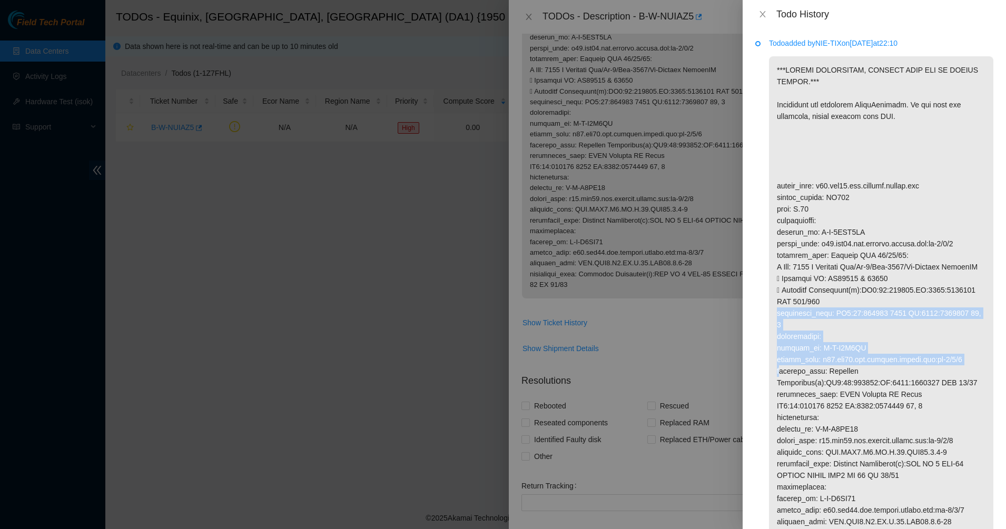
click at [863, 375] on p at bounding box center [881, 313] width 224 height 514
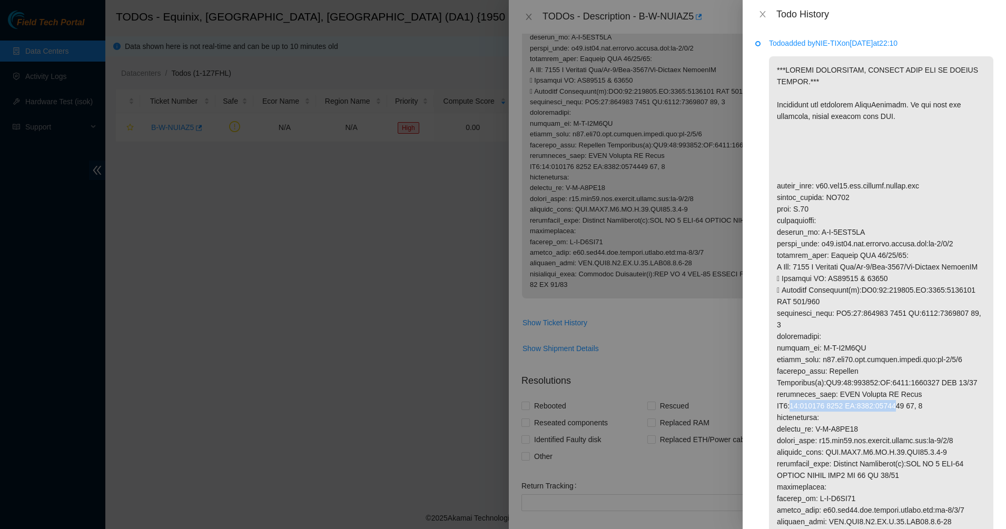
drag, startPoint x: 792, startPoint y: 416, endPoint x: 894, endPoint y: 412, distance: 102.2
click at [894, 412] on p at bounding box center [881, 313] width 224 height 514
click at [849, 347] on p at bounding box center [881, 313] width 224 height 514
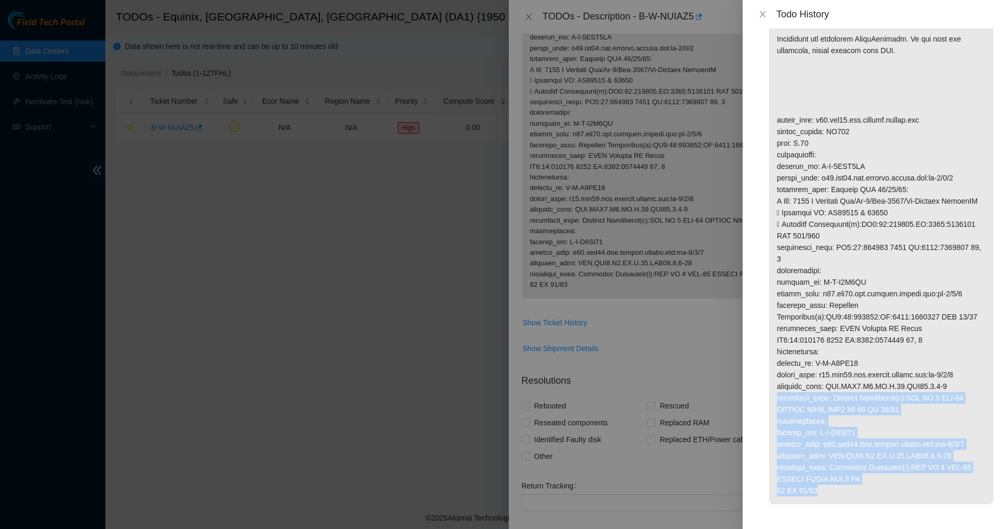
drag, startPoint x: 950, startPoint y: 404, endPoint x: 894, endPoint y: 510, distance: 119.2
click at [891, 505] on p at bounding box center [881, 248] width 224 height 514
click at [894, 505] on p at bounding box center [881, 248] width 224 height 514
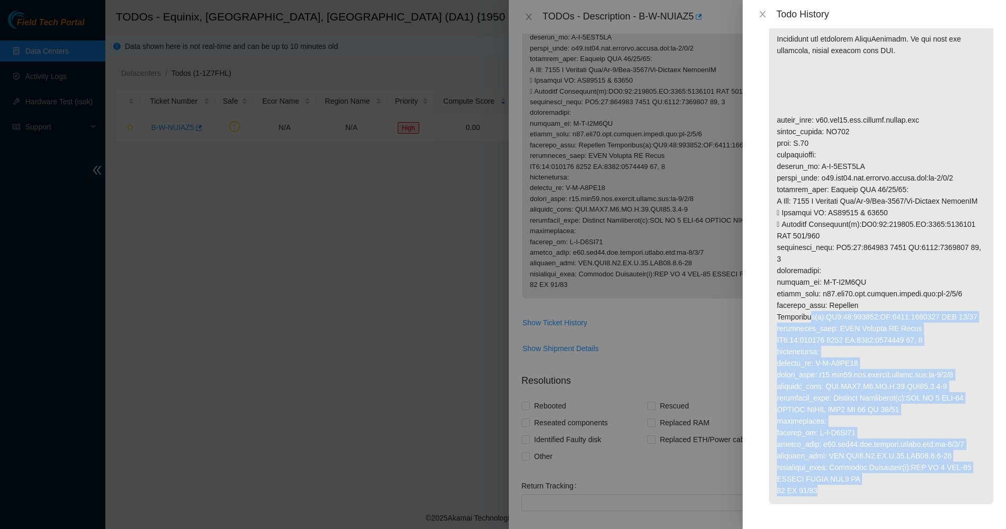
drag, startPoint x: 895, startPoint y: 495, endPoint x: 807, endPoint y: 323, distance: 193.4
click at [808, 323] on p at bounding box center [881, 248] width 224 height 514
click at [807, 323] on p at bounding box center [881, 248] width 224 height 514
drag, startPoint x: 807, startPoint y: 323, endPoint x: 892, endPoint y: 503, distance: 198.8
click at [892, 503] on p at bounding box center [881, 248] width 224 height 514
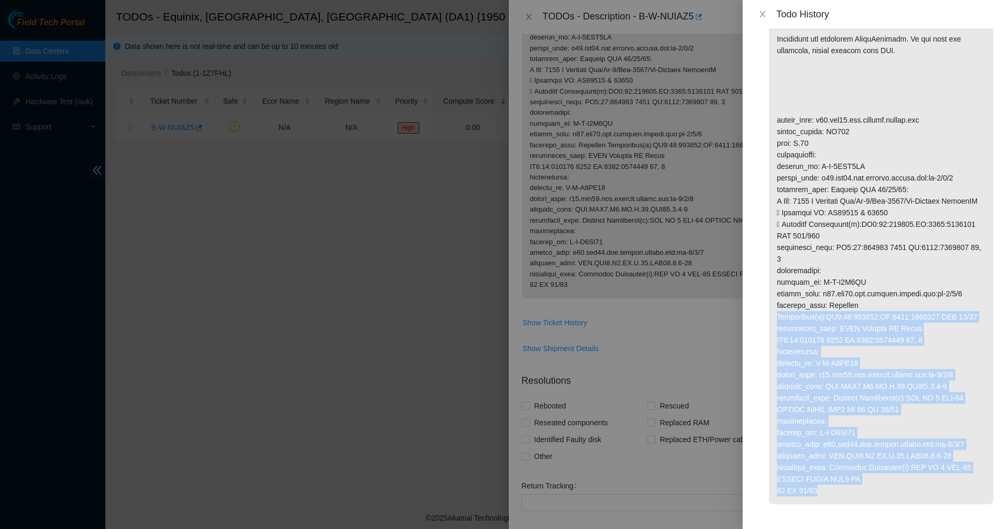
click at [892, 503] on p at bounding box center [881, 248] width 224 height 514
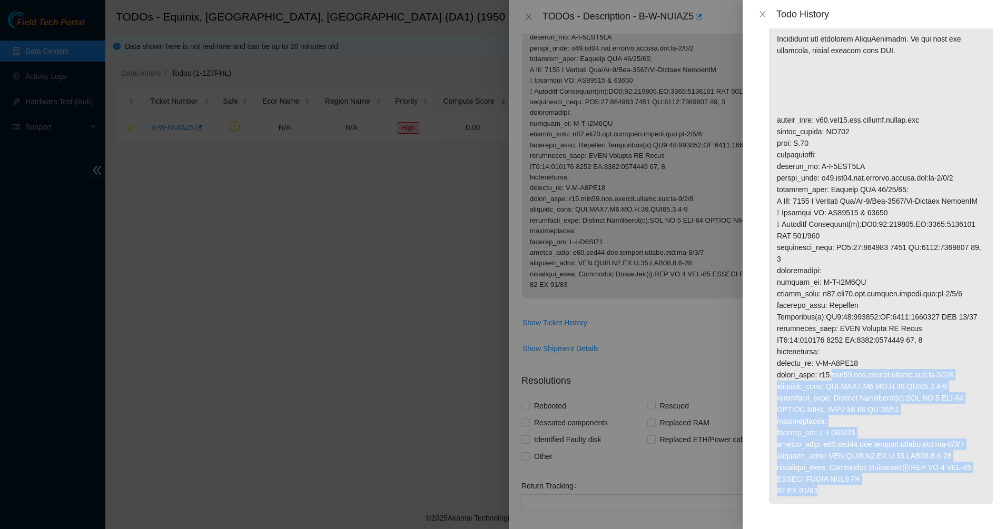
drag, startPoint x: 892, startPoint y: 503, endPoint x: 843, endPoint y: 391, distance: 121.7
click at [843, 391] on p at bounding box center [881, 248] width 224 height 514
drag, startPoint x: 843, startPoint y: 391, endPoint x: 912, endPoint y: 509, distance: 136.2
click at [910, 505] on p at bounding box center [881, 248] width 224 height 514
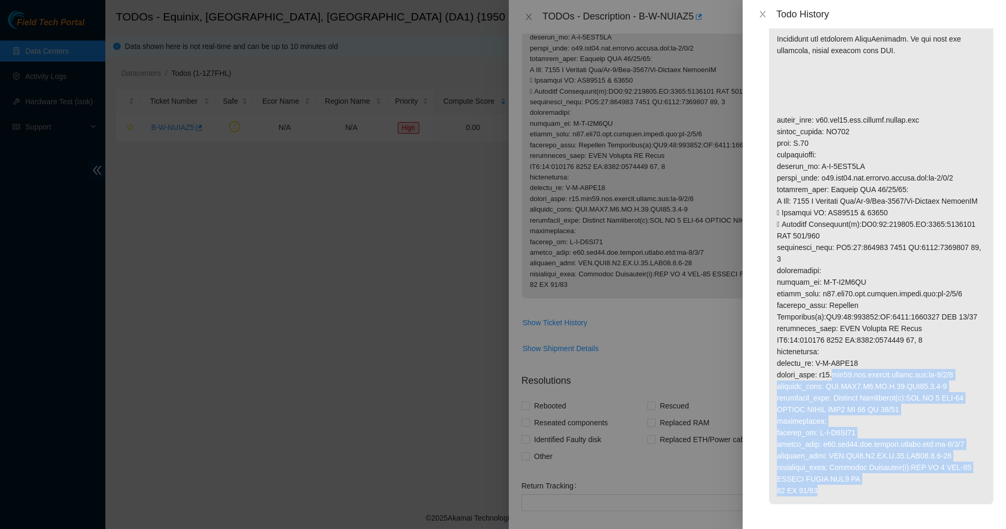
click at [916, 505] on p at bounding box center [881, 248] width 224 height 514
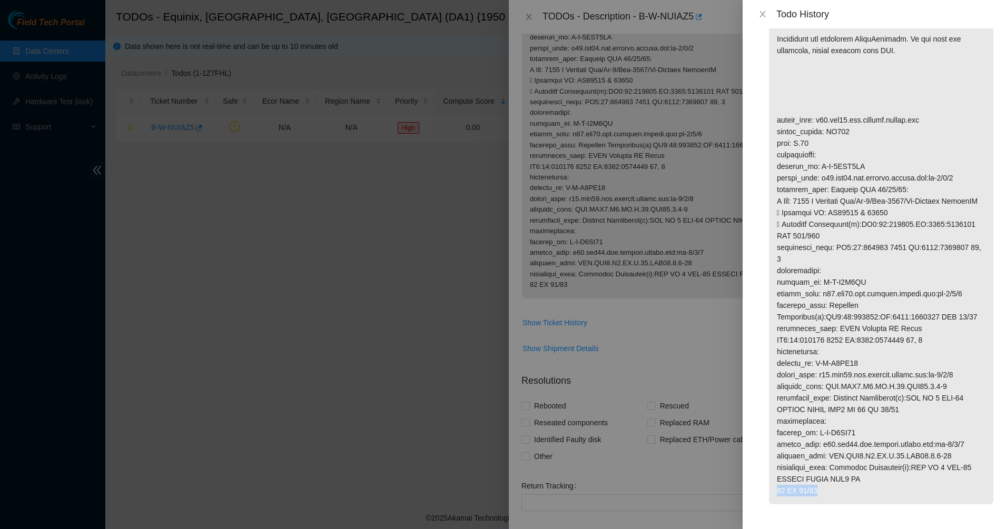
click at [916, 505] on p at bounding box center [881, 248] width 224 height 514
click at [834, 500] on p at bounding box center [881, 248] width 224 height 514
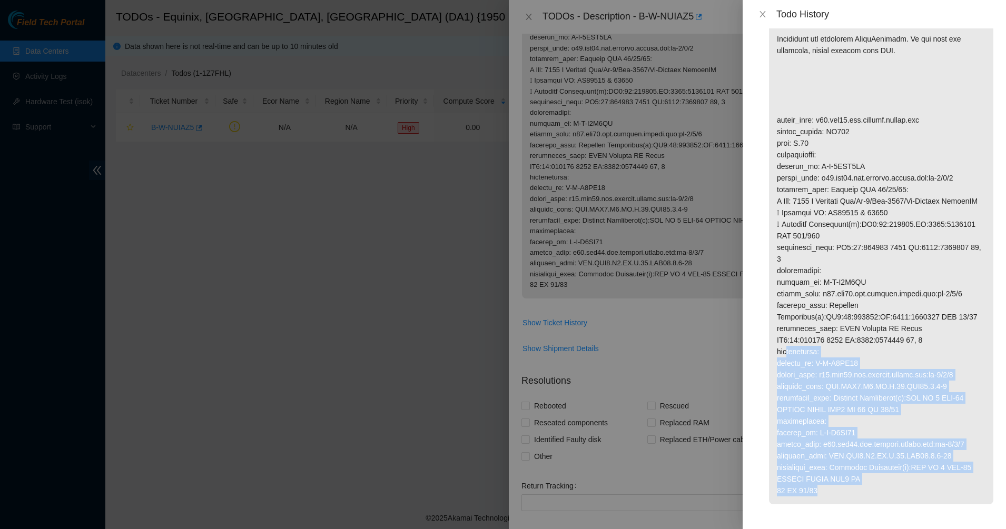
drag, startPoint x: 858, startPoint y: 501, endPoint x: 776, endPoint y: 348, distance: 174.3
click at [777, 348] on p at bounding box center [881, 248] width 224 height 514
click at [776, 348] on p at bounding box center [881, 248] width 224 height 514
drag, startPoint x: 776, startPoint y: 348, endPoint x: 836, endPoint y: 503, distance: 166.9
click at [834, 503] on p at bounding box center [881, 248] width 224 height 514
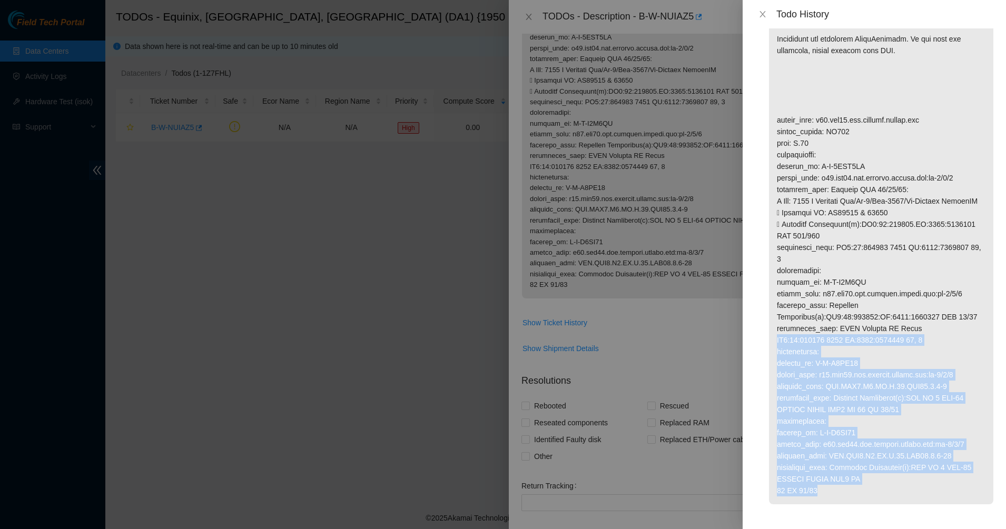
click at [836, 503] on p at bounding box center [881, 248] width 224 height 514
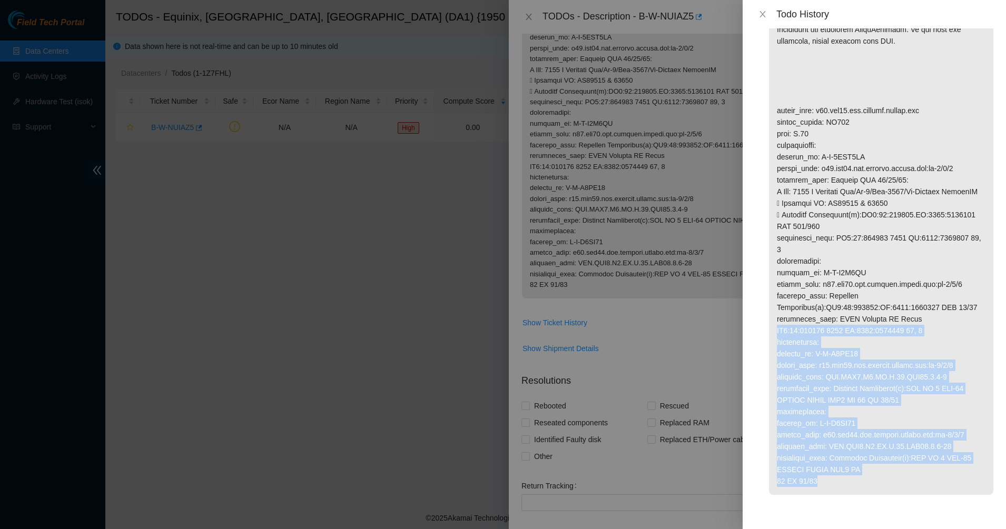
click at [827, 338] on p at bounding box center [881, 238] width 224 height 514
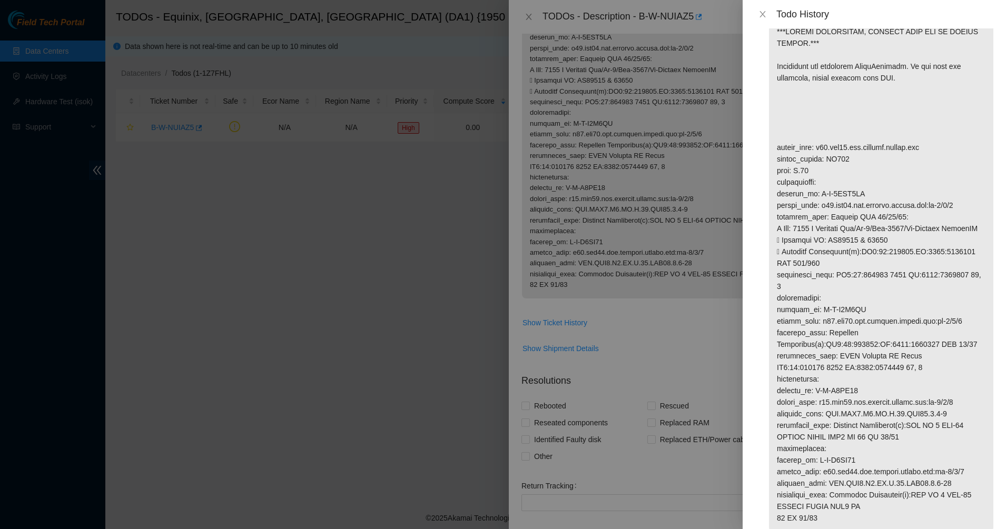
scroll to position [0, 0]
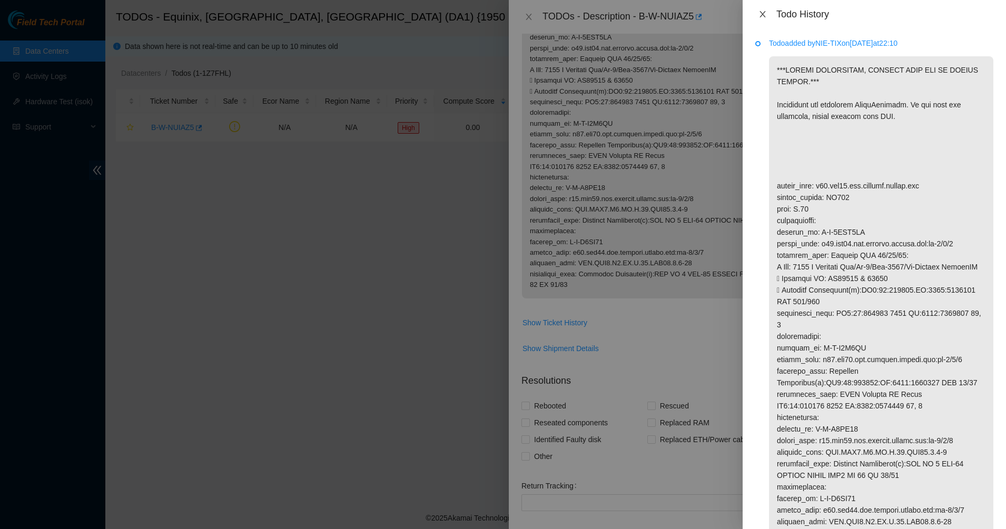
click at [758, 17] on icon "close" at bounding box center [762, 14] width 8 height 8
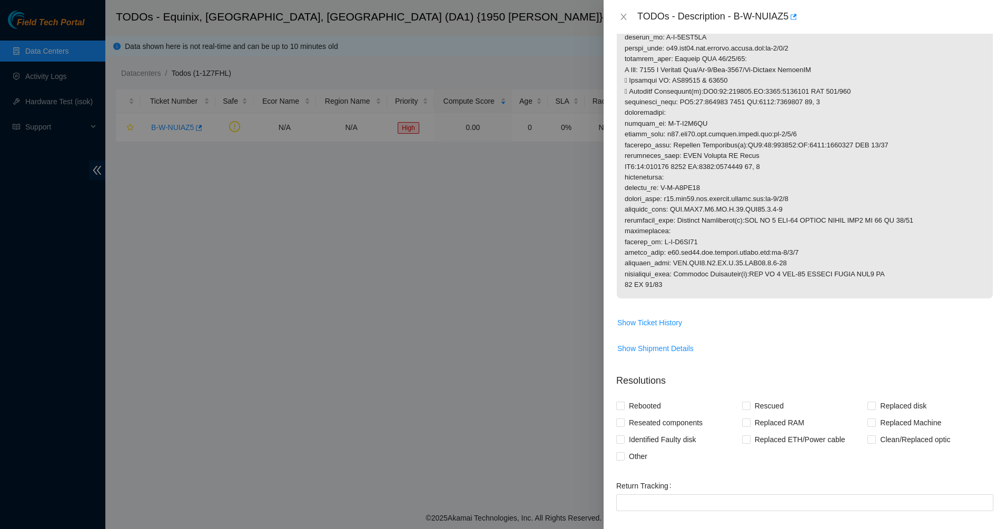
click at [627, 11] on div "TODOs - Description - B-W-NUIAZ5" at bounding box center [804, 16] width 377 height 17
click at [608, 23] on div "TODOs - Description - B-W-NUIAZ5" at bounding box center [805, 17] width 402 height 34
click at [621, 17] on icon "close" at bounding box center [623, 17] width 8 height 8
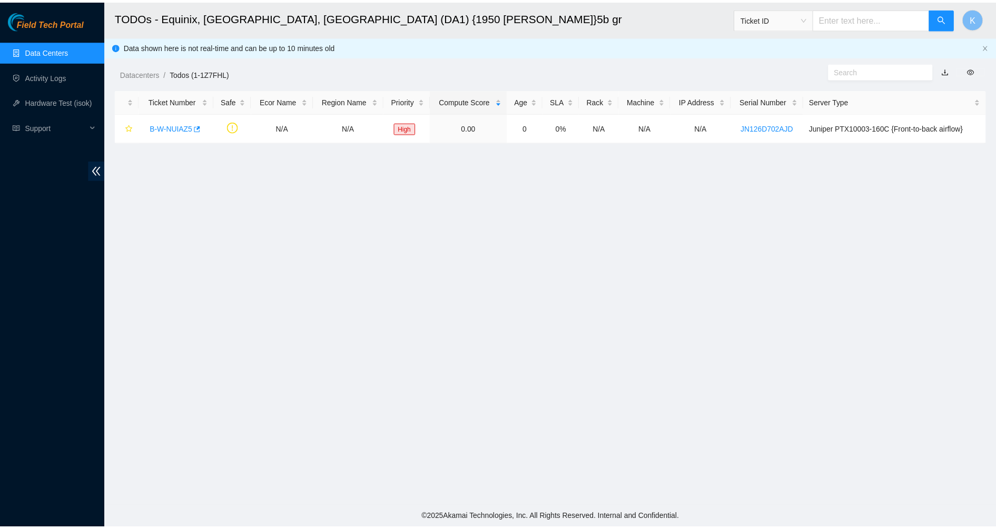
scroll to position [25, 0]
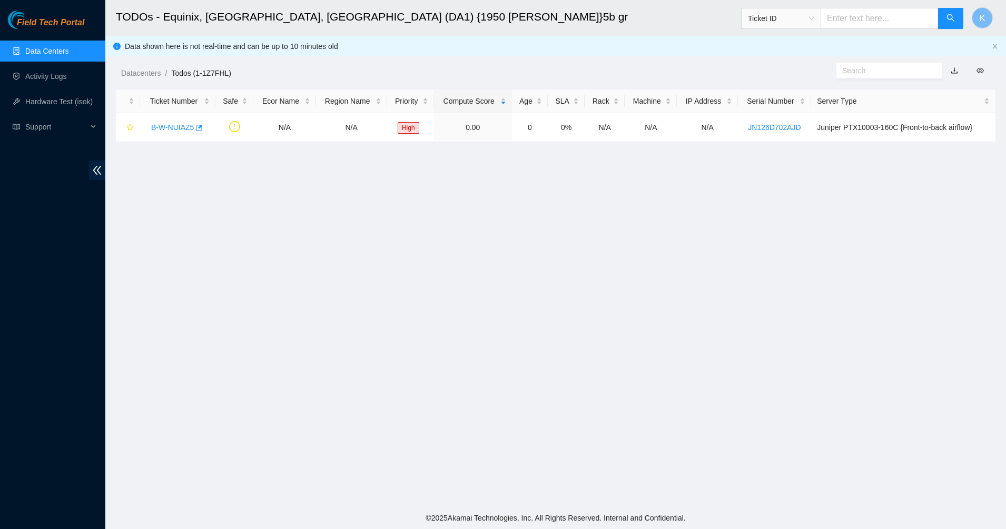
click at [616, 23] on body "Field Tech Portal Data Centers Activity Logs Hardware Test (isok) Support TODOs…" at bounding box center [503, 264] width 1006 height 529
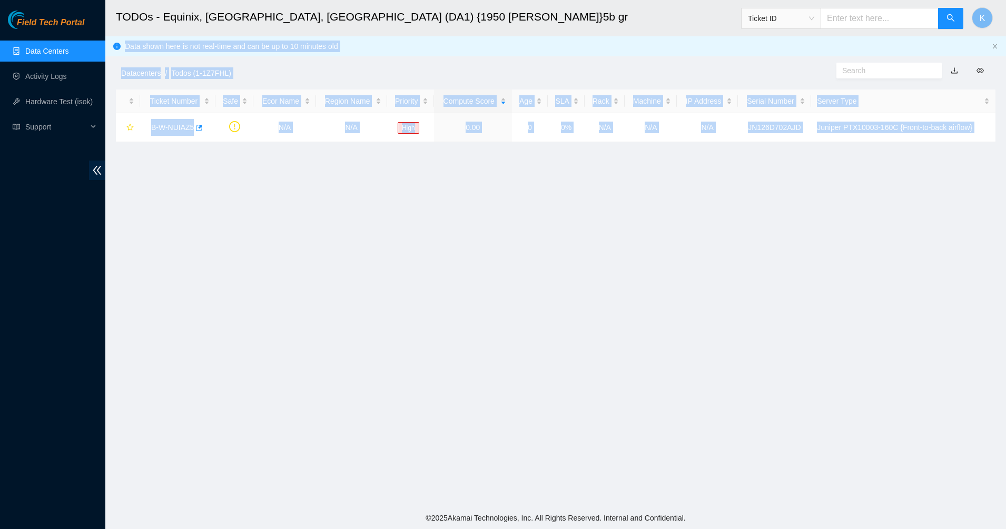
drag, startPoint x: 615, startPoint y: 24, endPoint x: 681, endPoint y: 218, distance: 205.3
click at [681, 218] on main "TODOs - Equinix, Dallas, TX (DA1) {1950 N. Stemmons}5b gr Ticket ID K Data show…" at bounding box center [555, 253] width 901 height 507
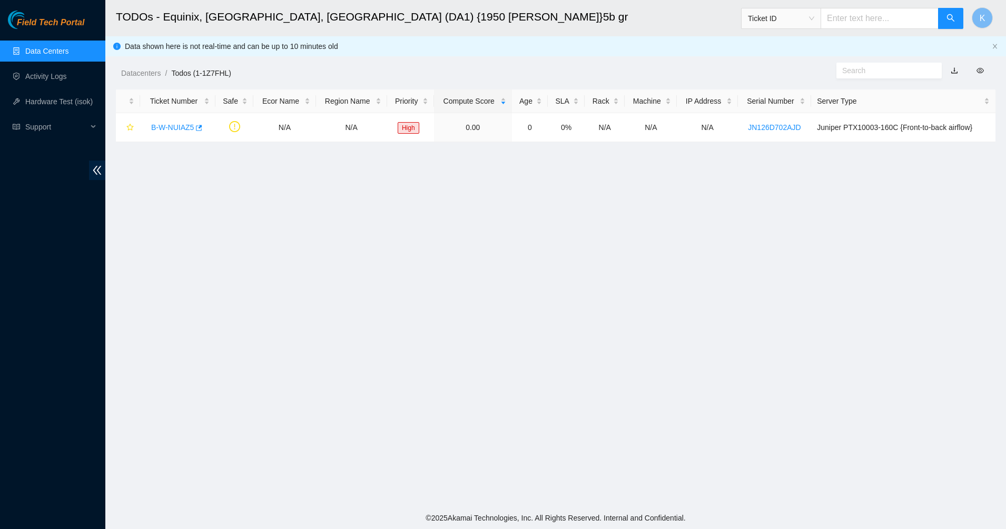
click at [38, 53] on link "Data Centers" at bounding box center [46, 51] width 43 height 8
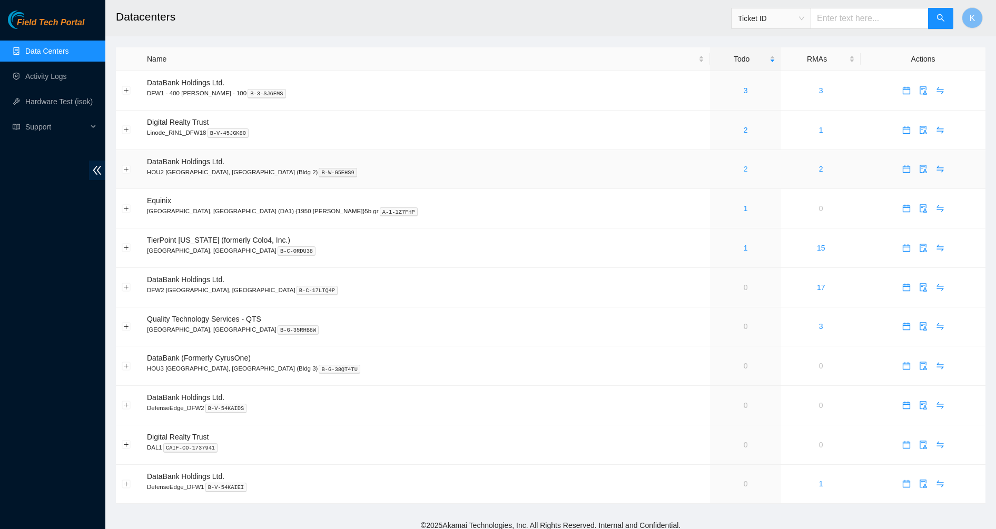
click at [744, 167] on link "2" at bounding box center [746, 169] width 4 height 8
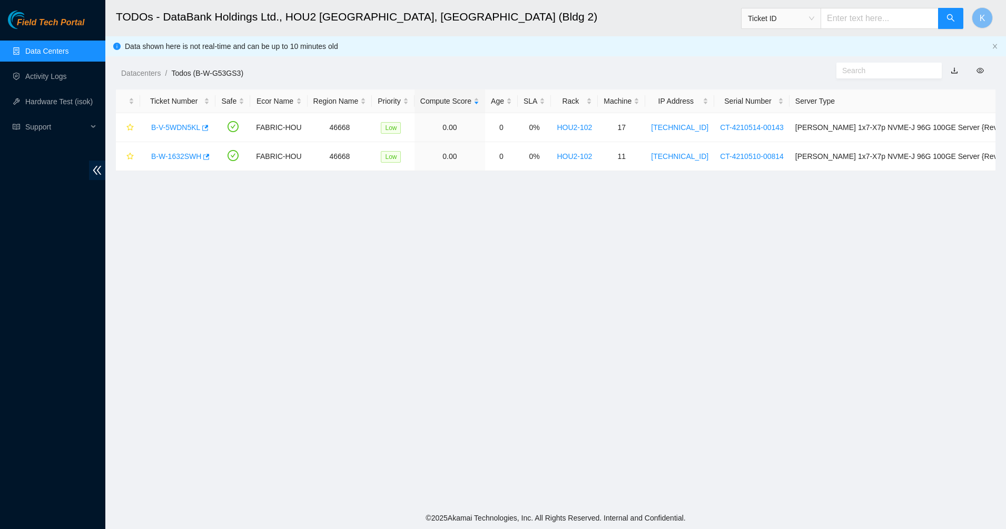
click at [45, 52] on link "Data Centers" at bounding box center [46, 51] width 43 height 8
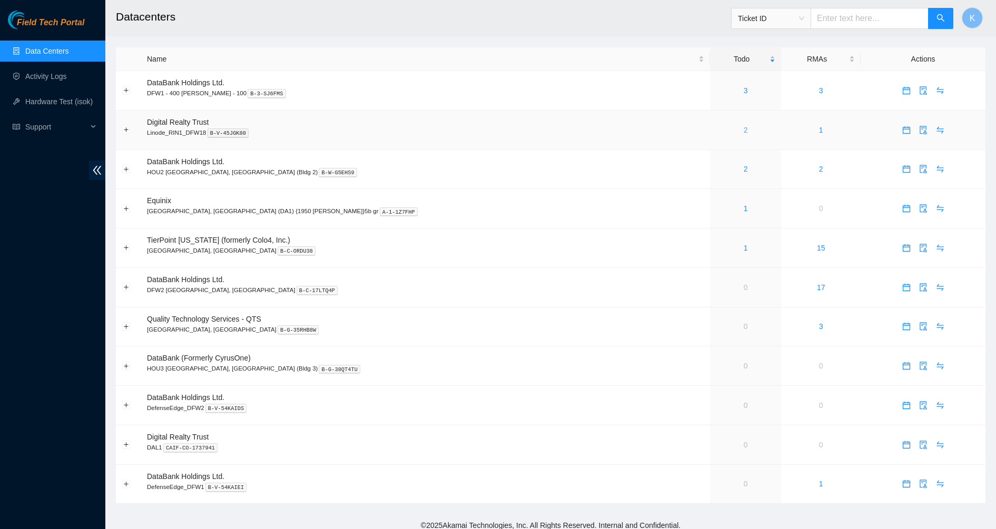
click at [744, 134] on link "2" at bounding box center [746, 130] width 4 height 8
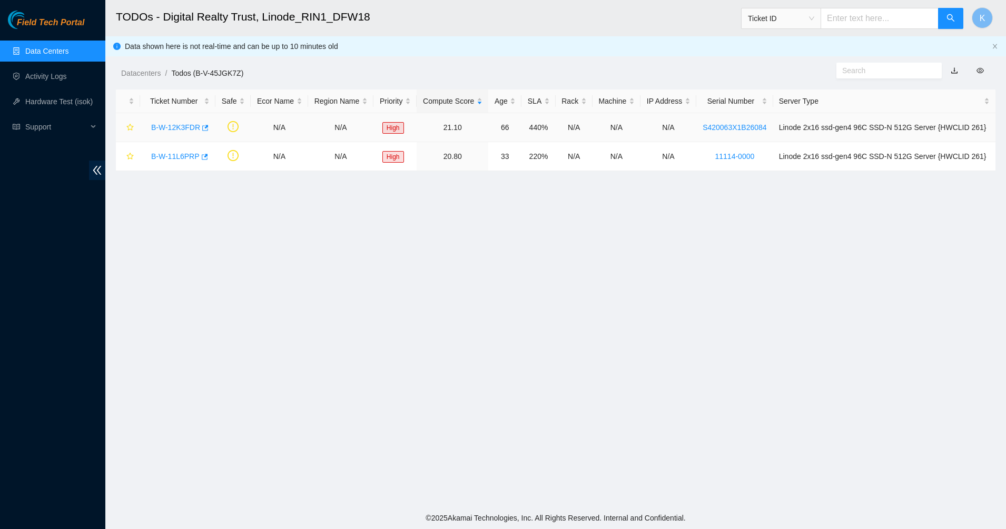
click at [163, 122] on div "B-W-12K3FDR" at bounding box center [178, 127] width 64 height 17
click at [168, 130] on link "B-W-12K3FDR" at bounding box center [175, 127] width 49 height 8
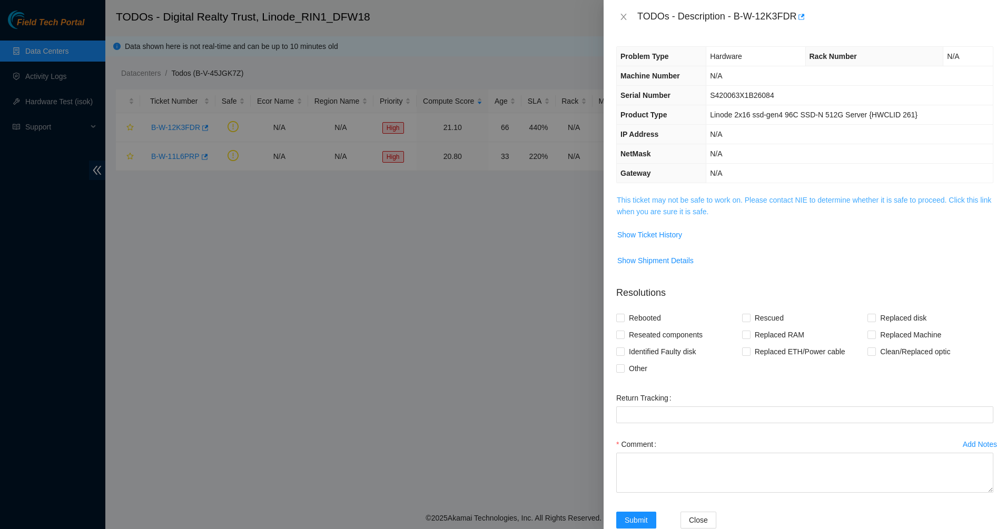
click at [716, 208] on link "This ticket may not be safe to work on. Please contact NIE to determine whether…" at bounding box center [804, 206] width 374 height 20
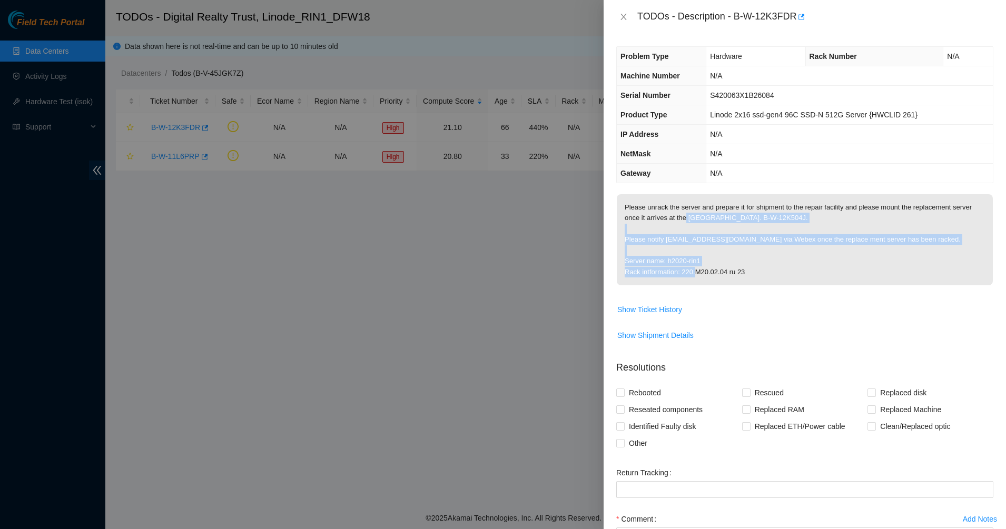
drag, startPoint x: 685, startPoint y: 214, endPoint x: 785, endPoint y: 272, distance: 115.9
click at [785, 272] on p "Please unrack the server and prepare it for shipment to the repair facility and…" at bounding box center [805, 239] width 376 height 91
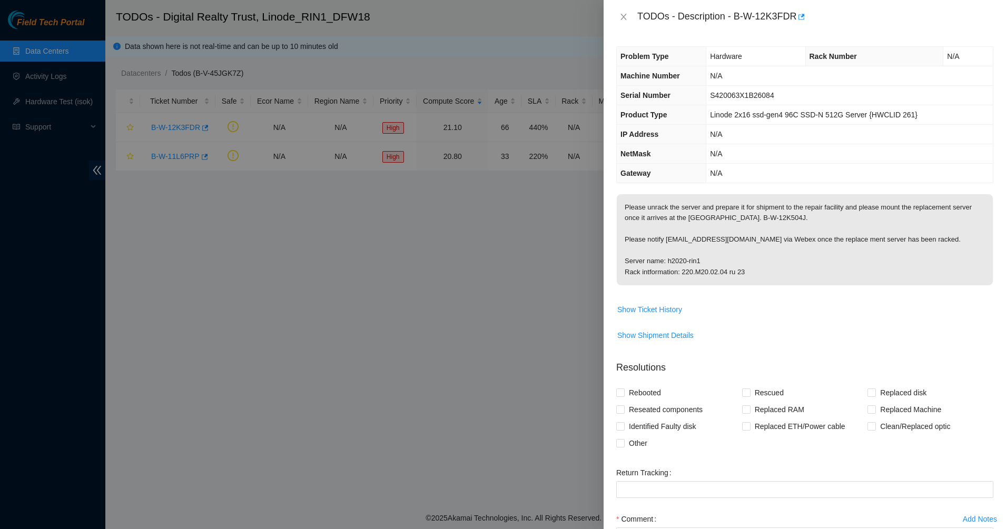
click at [785, 272] on p "Please unrack the server and prepare it for shipment to the repair facility and…" at bounding box center [805, 239] width 376 height 91
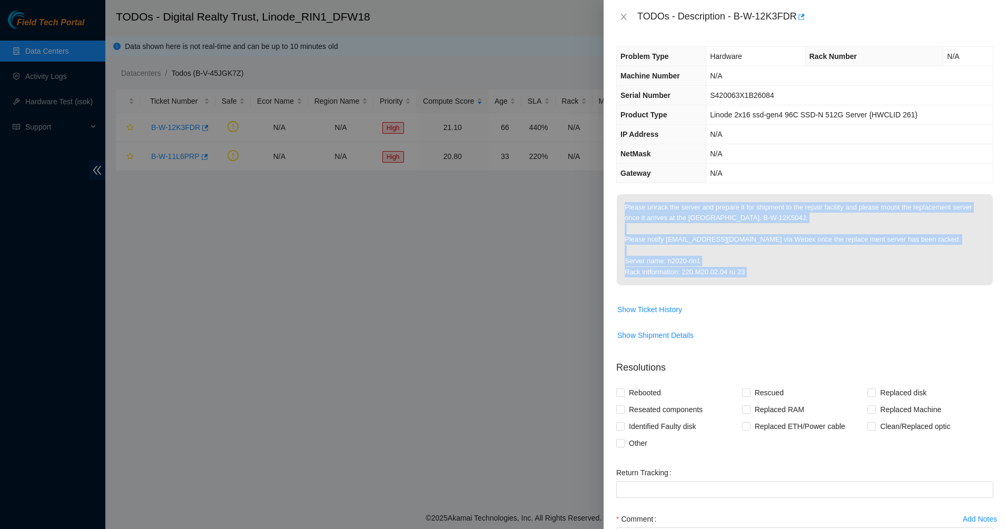
drag, startPoint x: 785, startPoint y: 272, endPoint x: 660, endPoint y: 200, distance: 144.4
click at [660, 200] on p "Please unrack the server and prepare it for shipment to the repair facility and…" at bounding box center [805, 239] width 376 height 91
drag, startPoint x: 660, startPoint y: 200, endPoint x: 830, endPoint y: 264, distance: 181.3
click at [830, 264] on p "Please unrack the server and prepare it for shipment to the repair facility and…" at bounding box center [805, 239] width 376 height 91
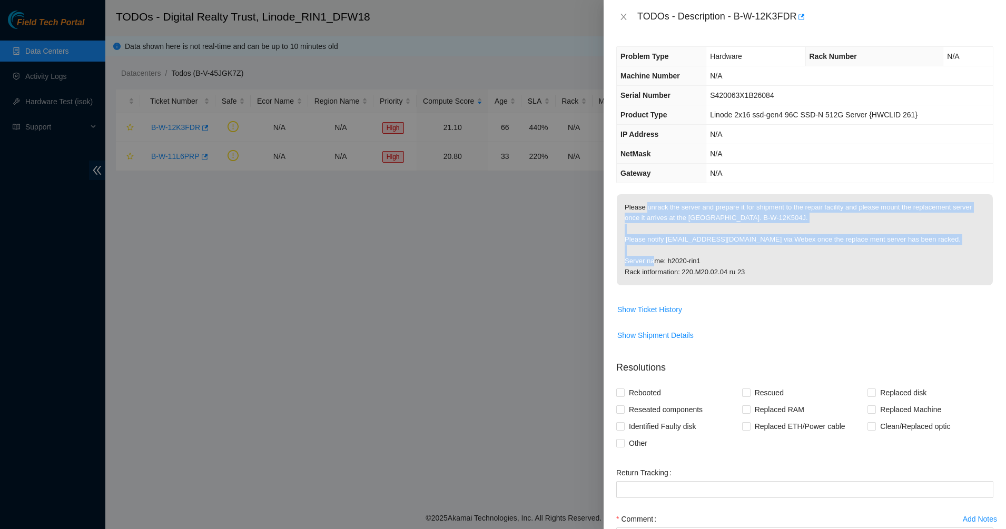
click at [830, 264] on p "Please unrack the server and prepare it for shipment to the repair facility and…" at bounding box center [805, 239] width 376 height 91
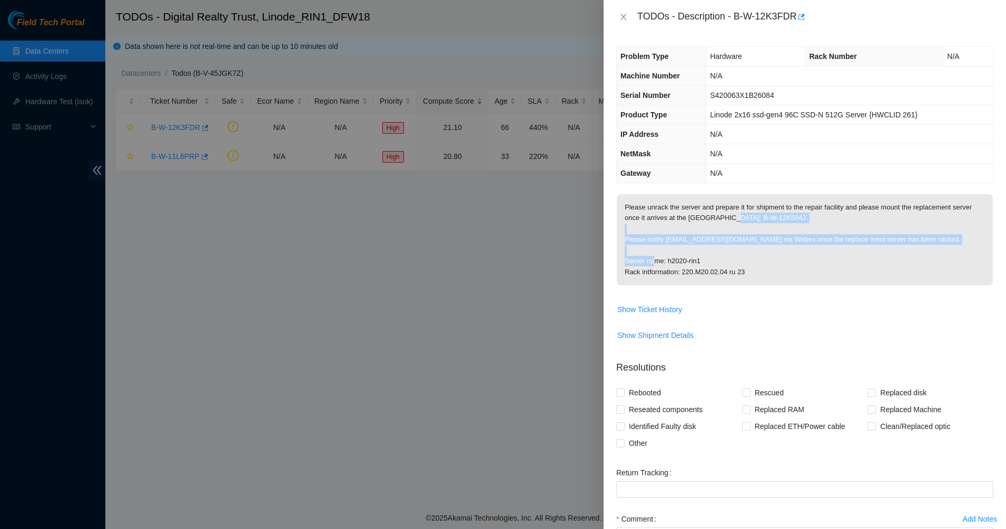
drag, startPoint x: 773, startPoint y: 234, endPoint x: 721, endPoint y: 223, distance: 52.3
click at [721, 223] on p "Please unrack the server and prepare it for shipment to the repair facility and…" at bounding box center [805, 239] width 376 height 91
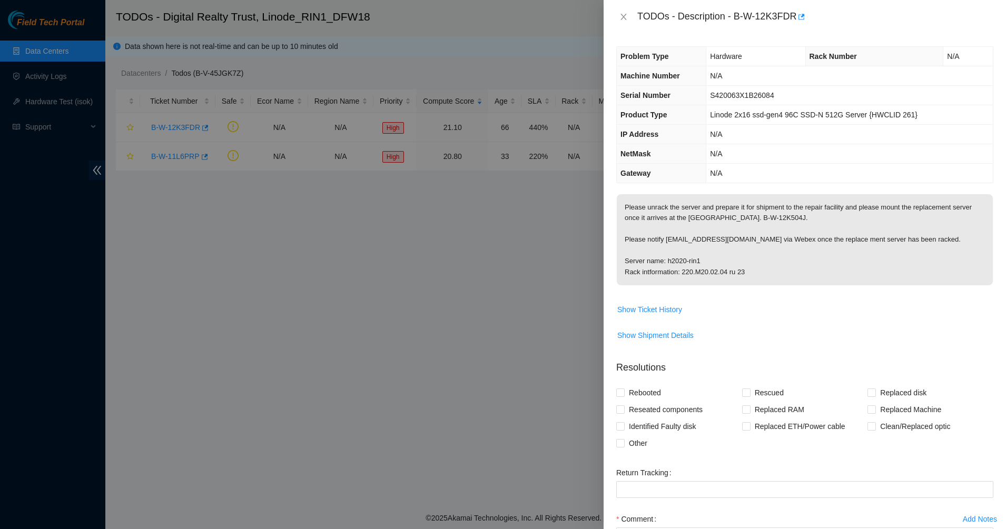
click at [670, 296] on td "Please unrack the server and prepare it for shipment to the repair facility and…" at bounding box center [804, 247] width 377 height 107
click at [671, 307] on span "Show Ticket History" at bounding box center [649, 310] width 65 height 12
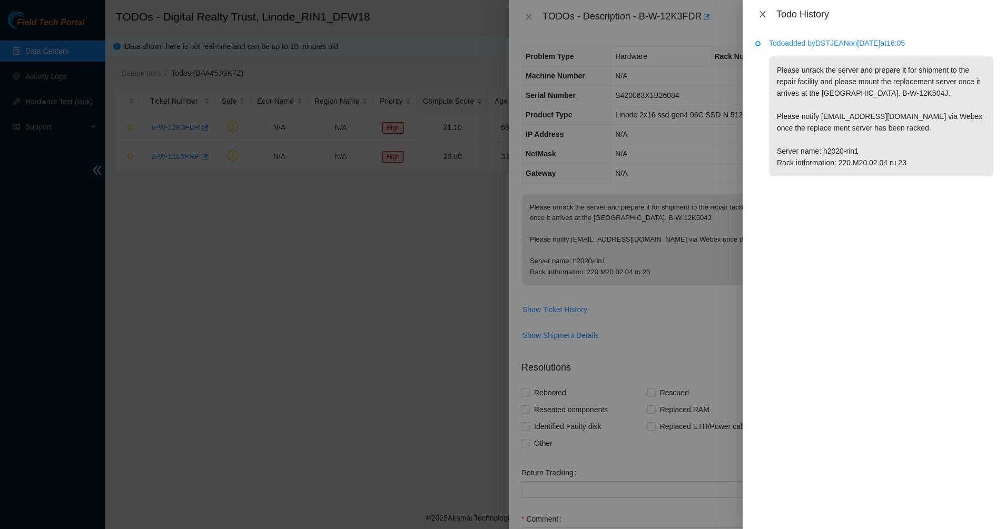
drag, startPoint x: 764, startPoint y: 11, endPoint x: 756, endPoint y: 9, distance: 8.0
click at [764, 10] on icon "close" at bounding box center [762, 14] width 8 height 8
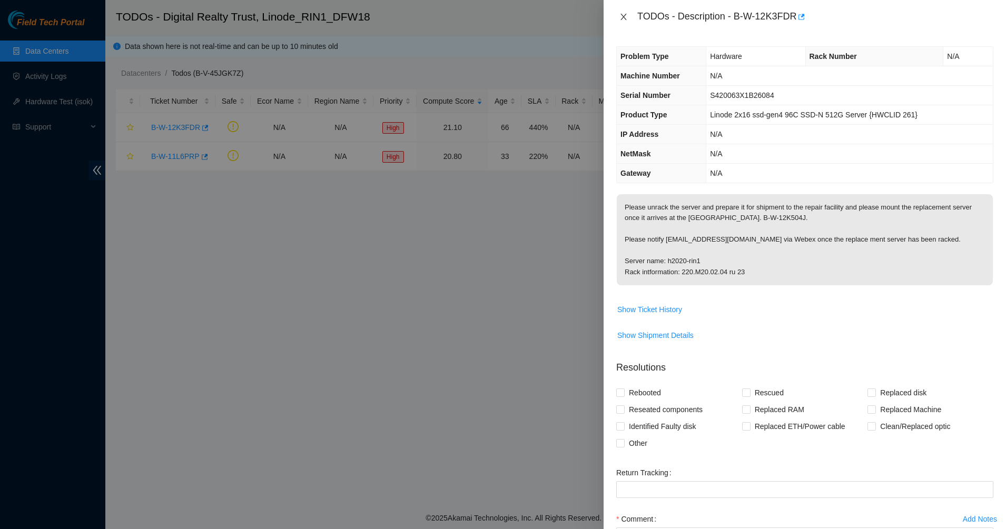
click at [629, 12] on button "Close" at bounding box center [623, 17] width 15 height 10
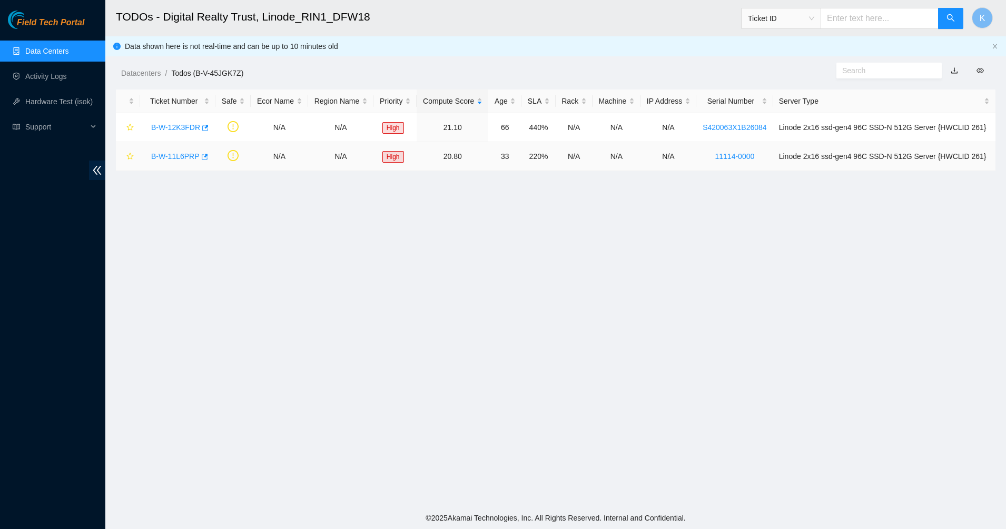
click at [164, 162] on div "B-W-11L6PRP" at bounding box center [178, 156] width 64 height 17
click at [164, 160] on link "B-W-11L6PRP" at bounding box center [175, 156] width 48 height 8
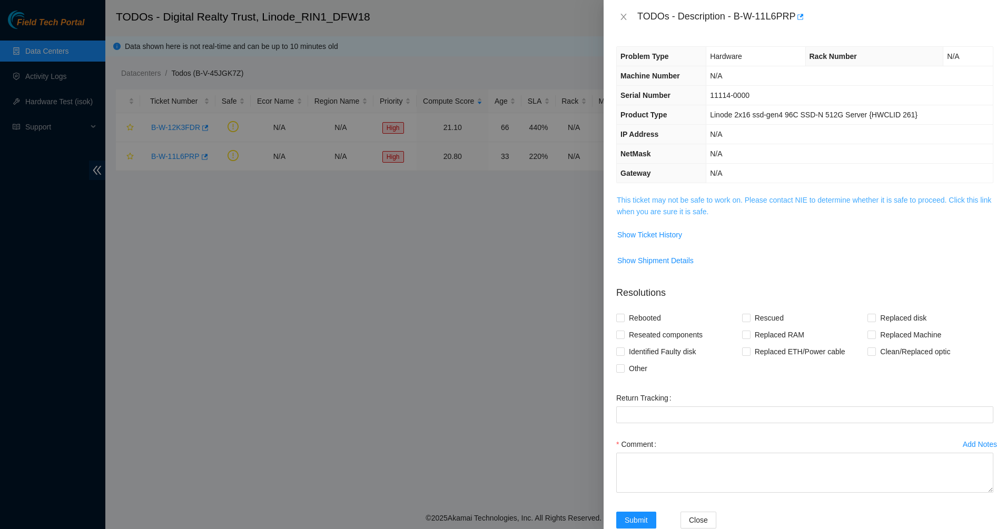
click at [652, 200] on link "This ticket may not be safe to work on. Please contact NIE to determine whether…" at bounding box center [804, 206] width 374 height 20
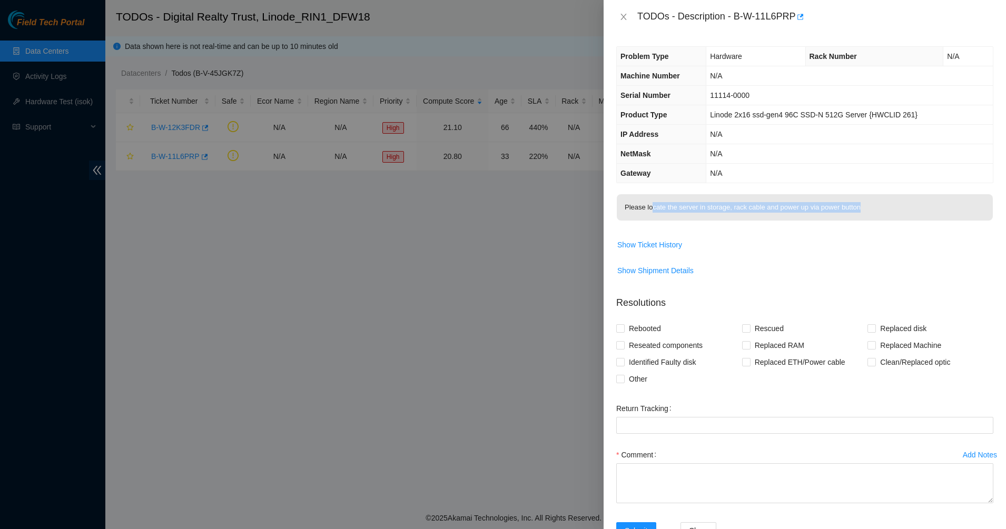
drag, startPoint x: 652, startPoint y: 205, endPoint x: 894, endPoint y: 214, distance: 241.9
click at [875, 216] on p "Please locate the server in storage, rack cable and power up via power button" at bounding box center [805, 207] width 376 height 26
drag, startPoint x: 894, startPoint y: 214, endPoint x: 907, endPoint y: 203, distance: 17.2
click at [894, 214] on p "Please locate the server in storage, rack cable and power up via power button" at bounding box center [805, 207] width 376 height 26
click at [659, 247] on span "Show Ticket History" at bounding box center [649, 245] width 65 height 12
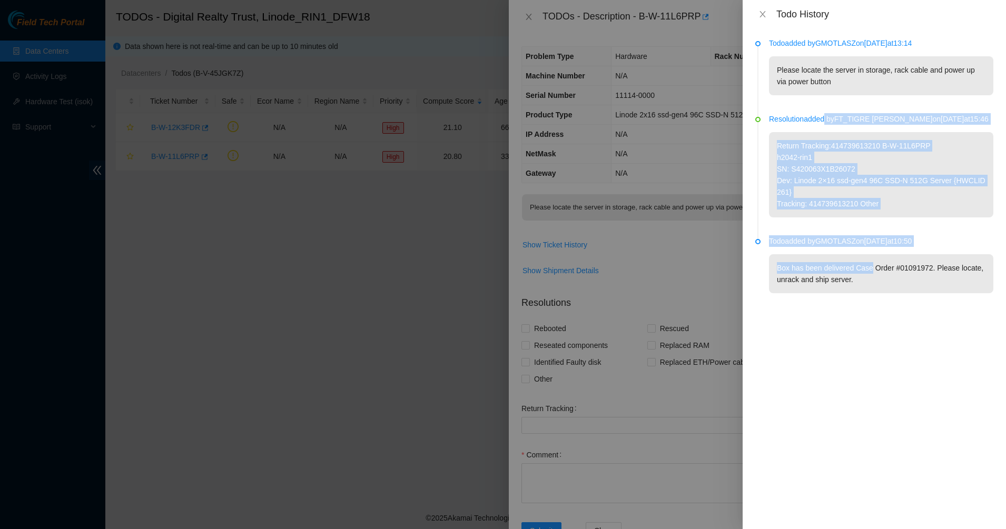
drag, startPoint x: 823, startPoint y: 147, endPoint x: 869, endPoint y: 270, distance: 130.5
click at [869, 270] on ul "Todo added by GMOTLASZ on 2025-09-16 at 13:14 Please locate the server in stora…" at bounding box center [874, 178] width 238 height 274
click at [869, 270] on p "Box has been delivered Case Order #01091972. Please locate, unrack and ship ser…" at bounding box center [881, 273] width 224 height 39
drag, startPoint x: 874, startPoint y: 282, endPoint x: 807, endPoint y: 129, distance: 166.7
click at [807, 129] on ul "Todo added by GMOTLASZ on 2025-09-16 at 13:14 Please locate the server in stora…" at bounding box center [874, 178] width 238 height 274
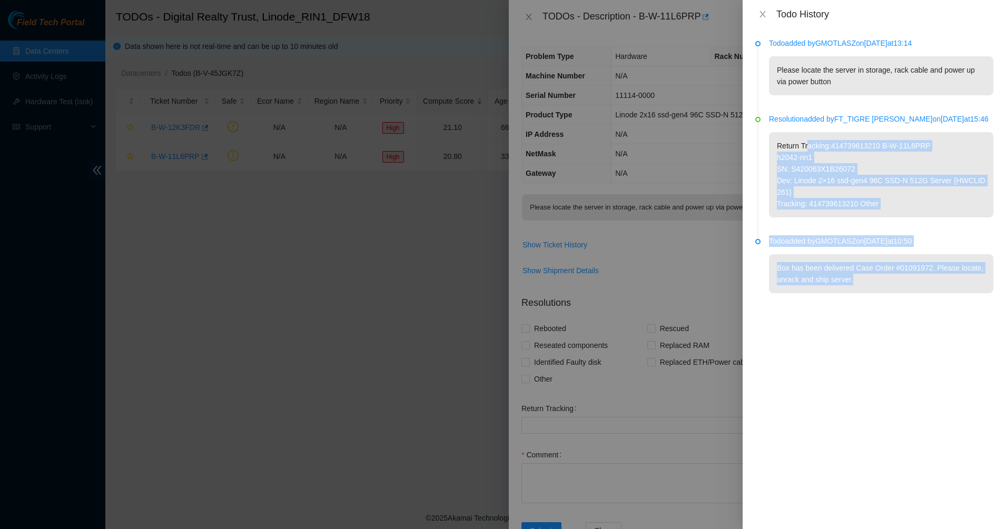
click at [807, 129] on div "Resolution added by FT_TIGRE ANTHONY on 2025-09-03 at 15:46 Return Tracking:414…" at bounding box center [881, 165] width 224 height 104
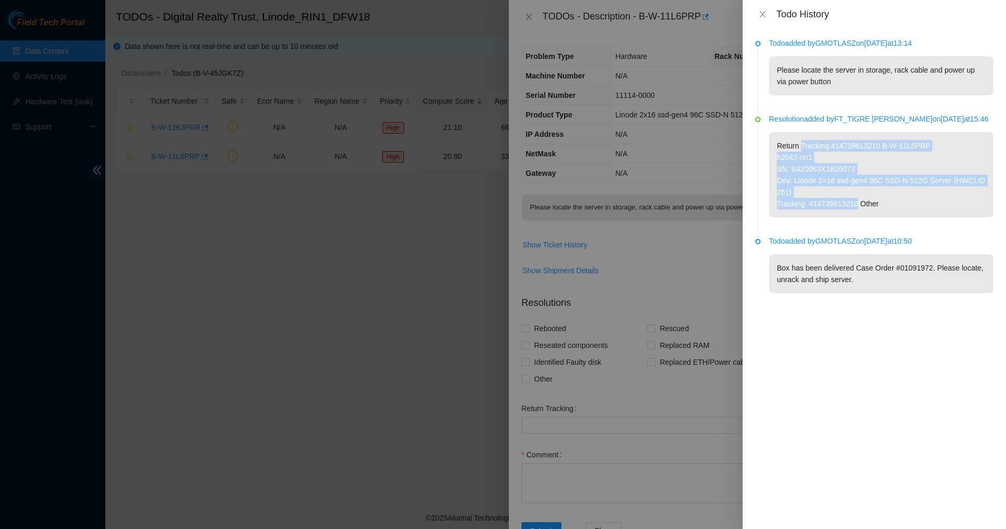
drag, startPoint x: 807, startPoint y: 129, endPoint x: 836, endPoint y: 217, distance: 92.6
click at [836, 217] on div "Resolution added by FT_TIGRE ANTHONY on 2025-09-03 at 15:46 Return Tracking:414…" at bounding box center [881, 165] width 224 height 104
click at [836, 217] on p "Return Tracking:414739613210 B-W-11L6PRP h2042-rin1 SN: S420063X1B26072 Dev: Li…" at bounding box center [881, 174] width 224 height 85
drag, startPoint x: 836, startPoint y: 217, endPoint x: 797, endPoint y: 131, distance: 94.8
click at [797, 131] on div "Resolution added by FT_TIGRE ANTHONY on 2025-09-03 at 15:46 Return Tracking:414…" at bounding box center [881, 165] width 224 height 104
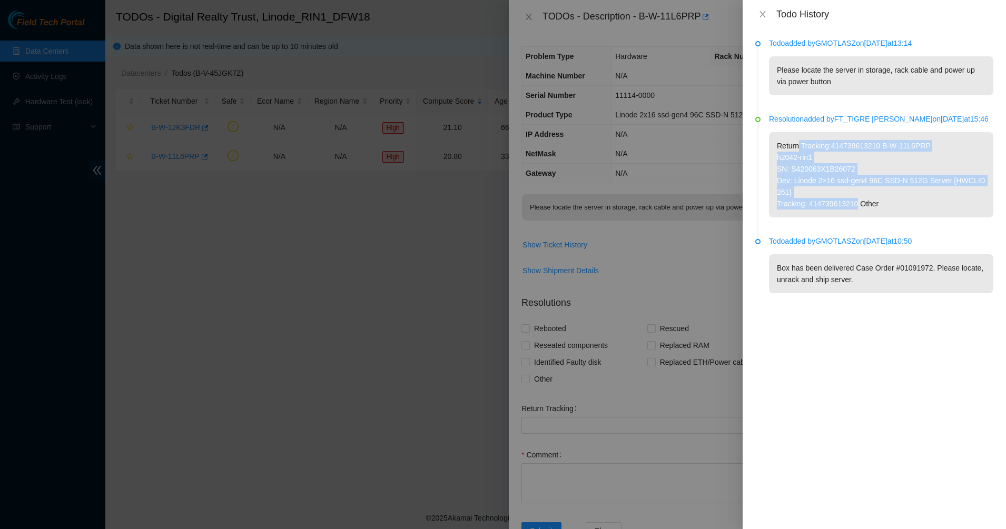
click at [797, 131] on div "Resolution added by FT_TIGRE ANTHONY on 2025-09-03 at 15:46 Return Tracking:414…" at bounding box center [881, 165] width 224 height 104
drag, startPoint x: 882, startPoint y: 196, endPoint x: 906, endPoint y: 212, distance: 28.9
click at [905, 212] on div "Resolution added by FT_TIGRE ANTHONY on 2025-09-03 at 15:46 Return Tracking:414…" at bounding box center [881, 165] width 224 height 104
click at [906, 212] on p "Return Tracking:414739613210 B-W-11L6PRP h2042-rin1 SN: S420063X1B26072 Dev: Li…" at bounding box center [881, 174] width 224 height 85
drag, startPoint x: 812, startPoint y: 108, endPoint x: 808, endPoint y: 101, distance: 8.2
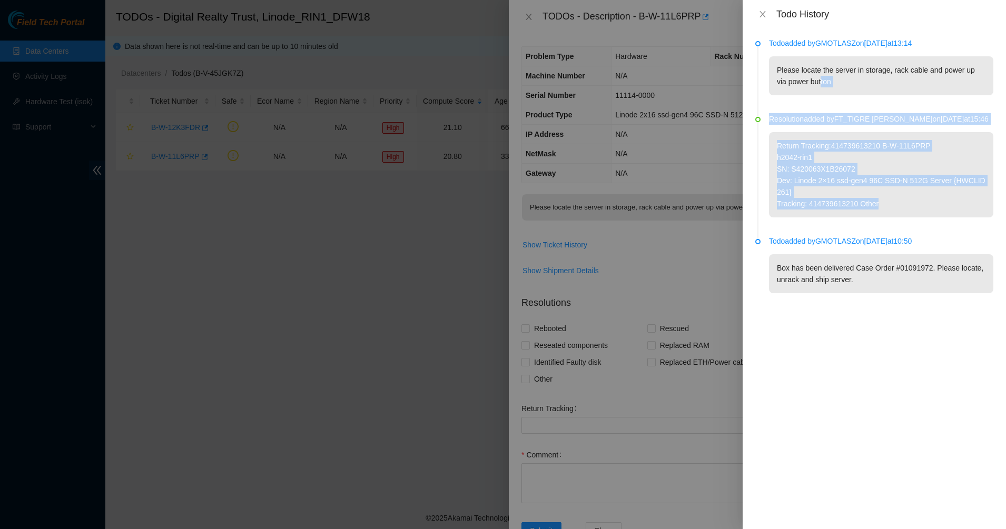
click at [808, 101] on ul "Todo added by GMOTLASZ on 2025-09-16 at 13:14 Please locate the server in stora…" at bounding box center [874, 178] width 238 height 274
click at [808, 101] on li "Todo added by GMOTLASZ on 2025-09-16 at 13:14 Please locate the server in stora…" at bounding box center [874, 79] width 238 height 76
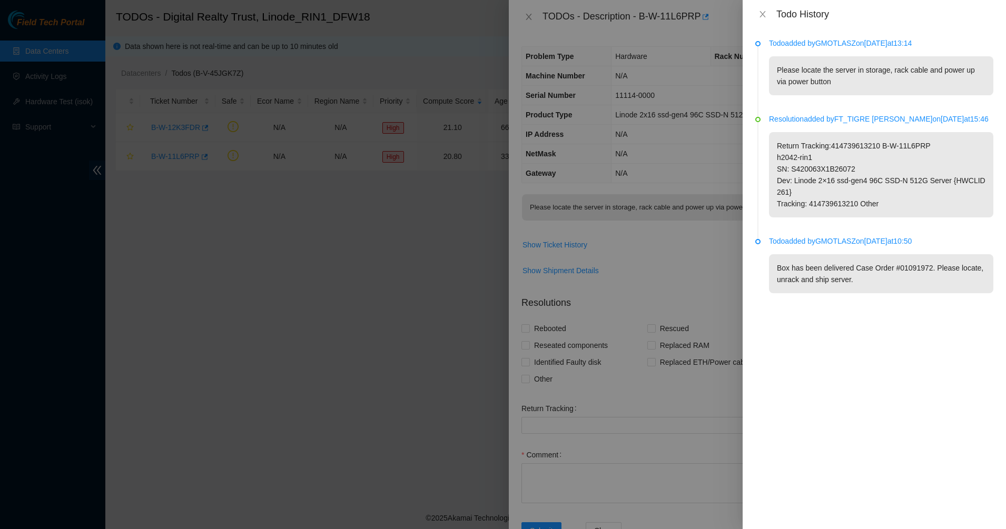
click at [813, 81] on p "Please locate the server in storage, rack cable and power up via power button" at bounding box center [881, 75] width 224 height 39
click at [808, 77] on p "Please locate the server in storage, rack cable and power up via power button" at bounding box center [881, 75] width 224 height 39
click at [756, 8] on div "Todo History" at bounding box center [874, 14] width 238 height 12
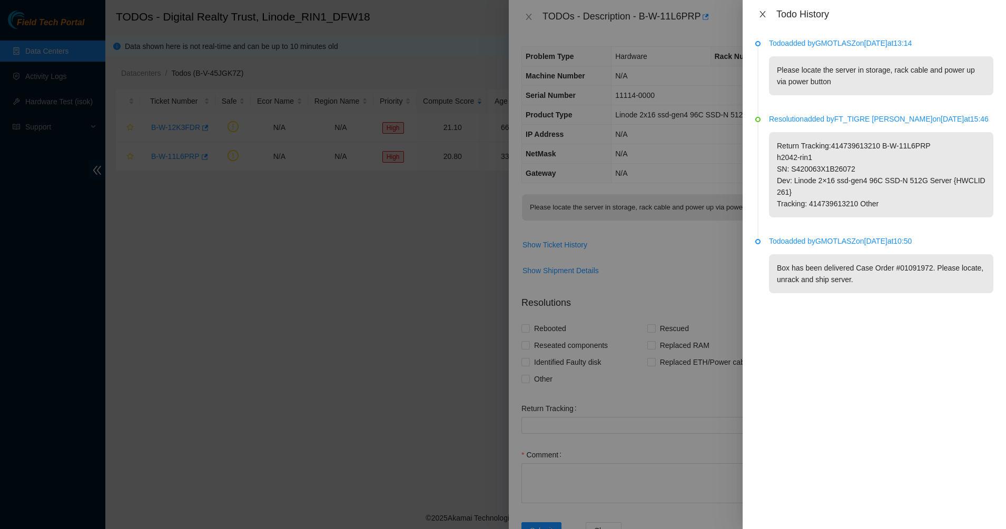
click at [758, 17] on icon "close" at bounding box center [762, 14] width 8 height 8
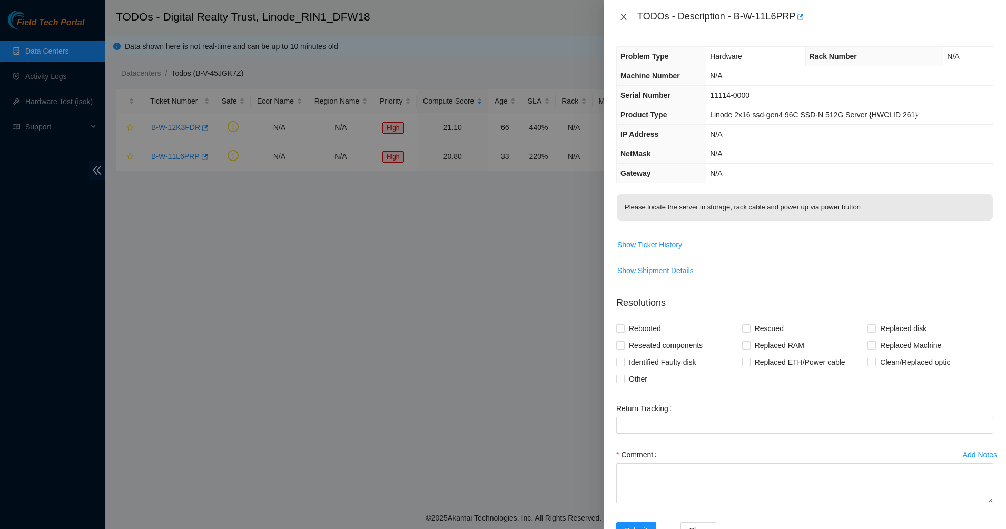
click at [621, 15] on icon "close" at bounding box center [623, 17] width 6 height 6
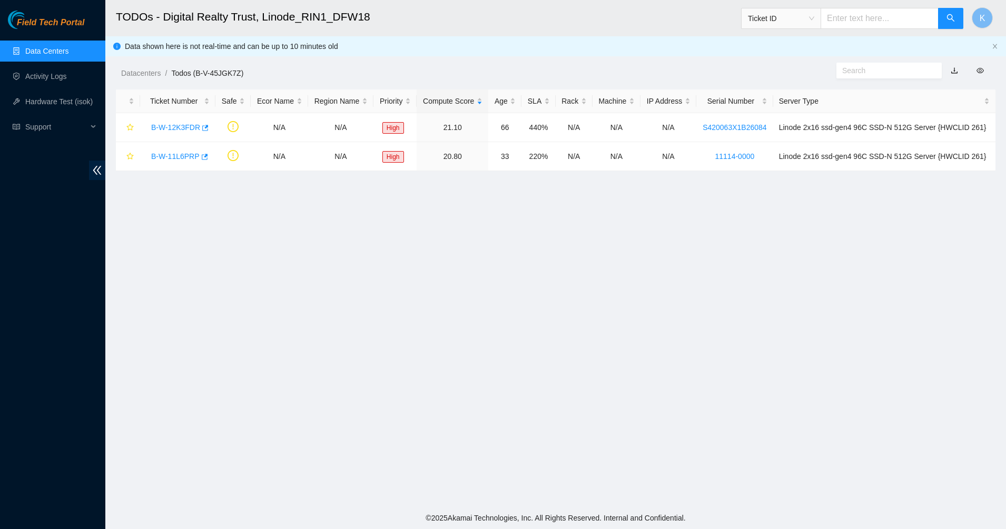
click at [447, 279] on main "TODOs - Digital Realty Trust, Linode_RIN1_DFW18 Ticket ID K Data shown here is …" at bounding box center [555, 253] width 901 height 507
click at [58, 77] on link "Activity Logs" at bounding box center [46, 76] width 42 height 8
